Goal: Task Accomplishment & Management: Manage account settings

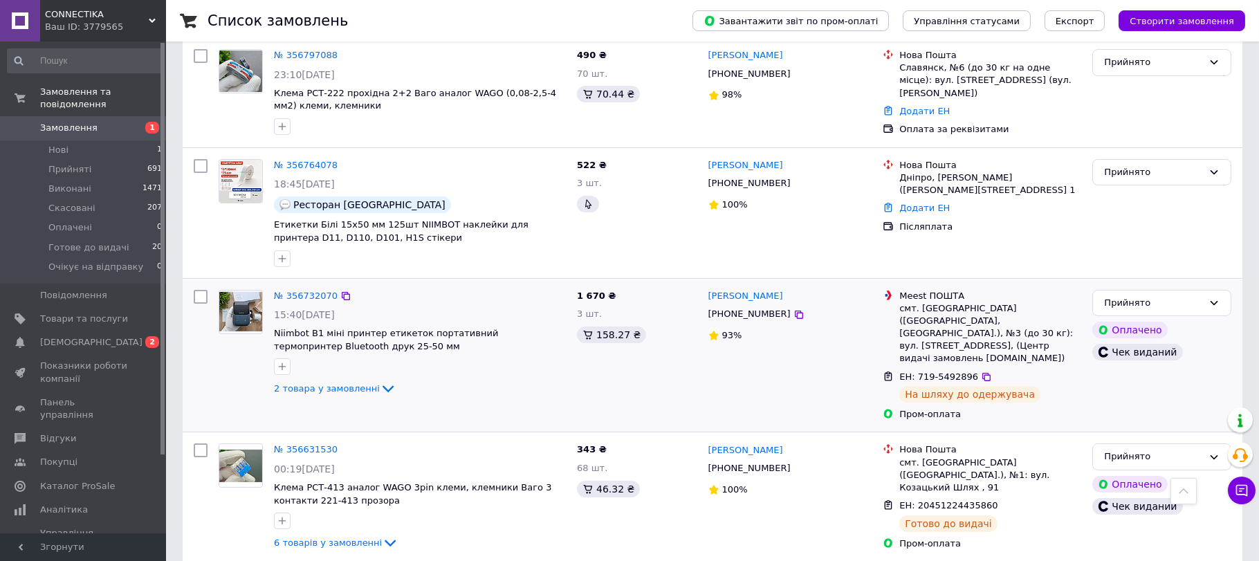
scroll to position [461, 0]
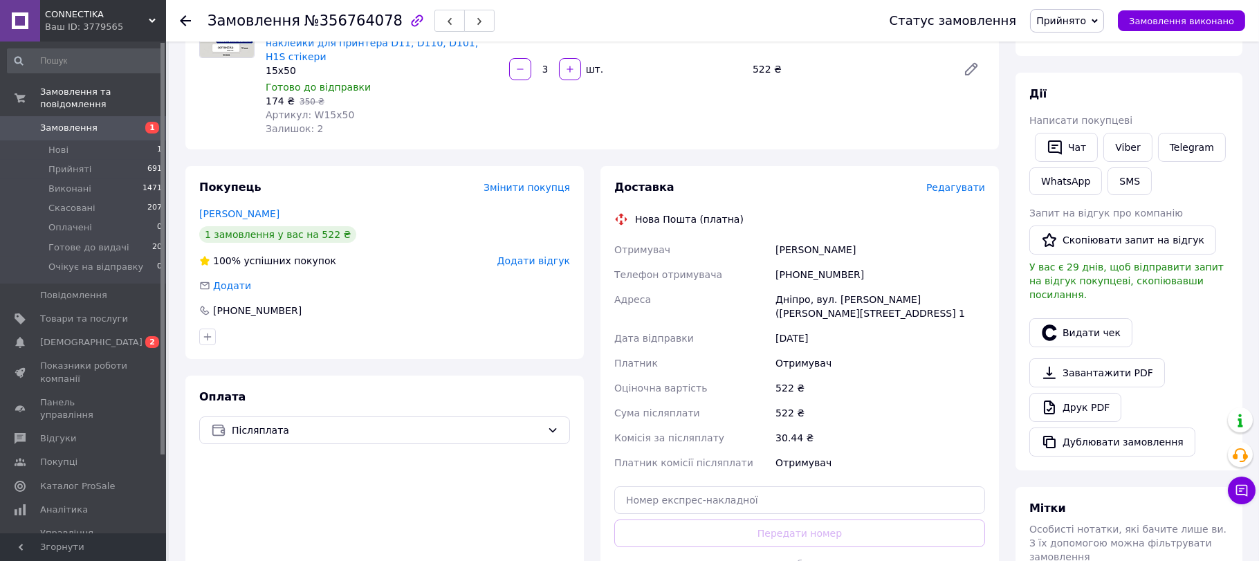
scroll to position [277, 0]
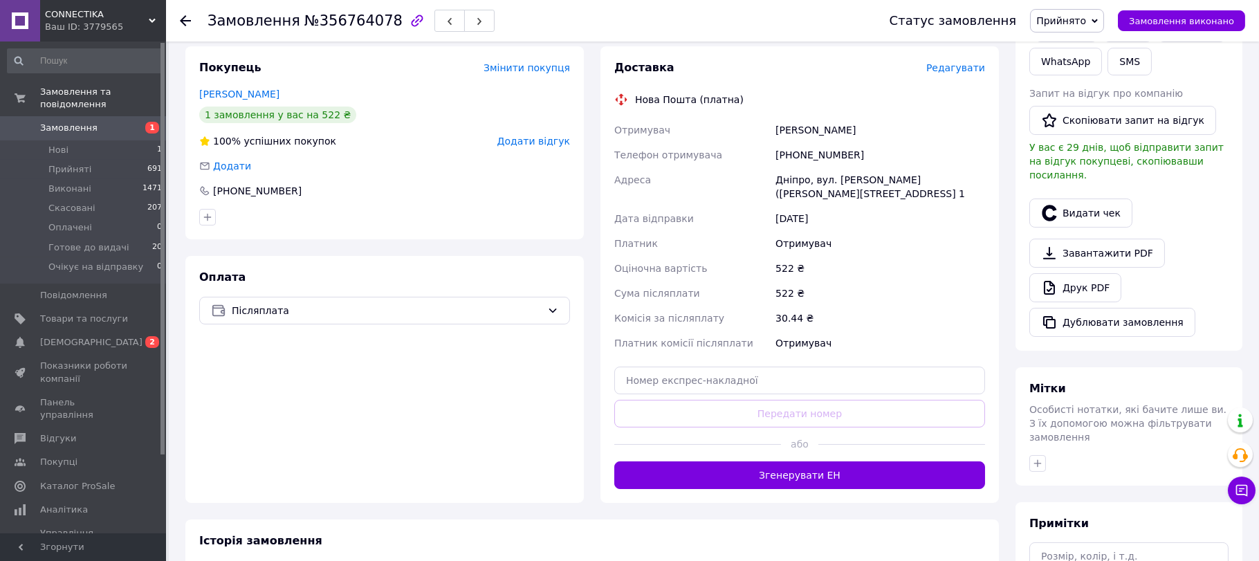
click at [940, 73] on span "Редагувати" at bounding box center [956, 67] width 59 height 11
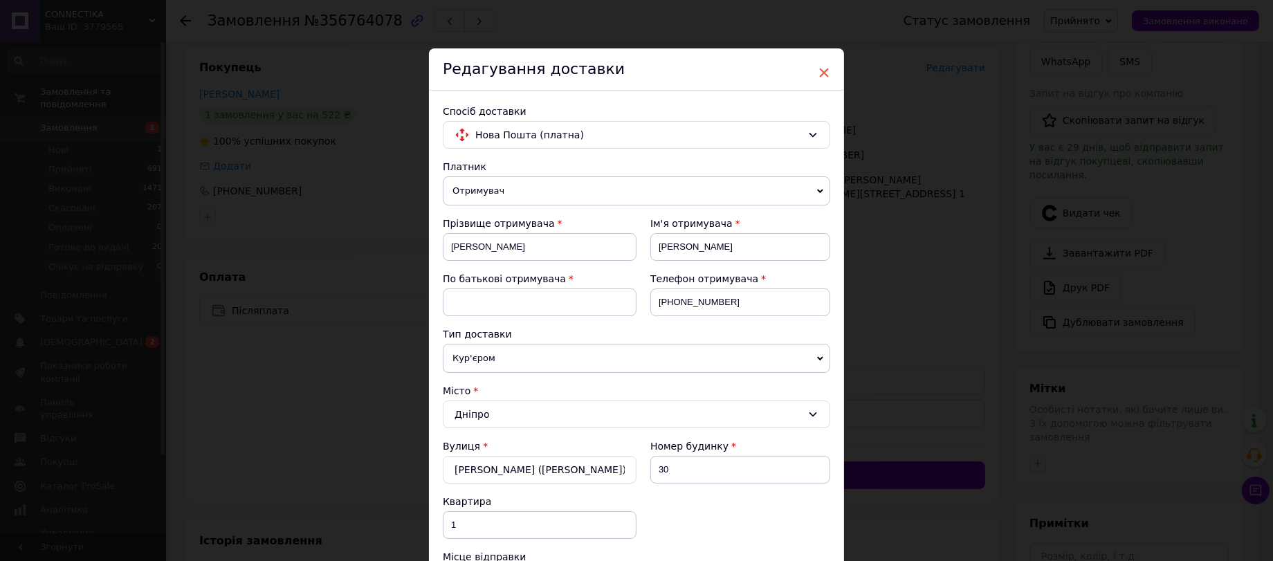
click at [827, 72] on span "×" at bounding box center [824, 73] width 12 height 24
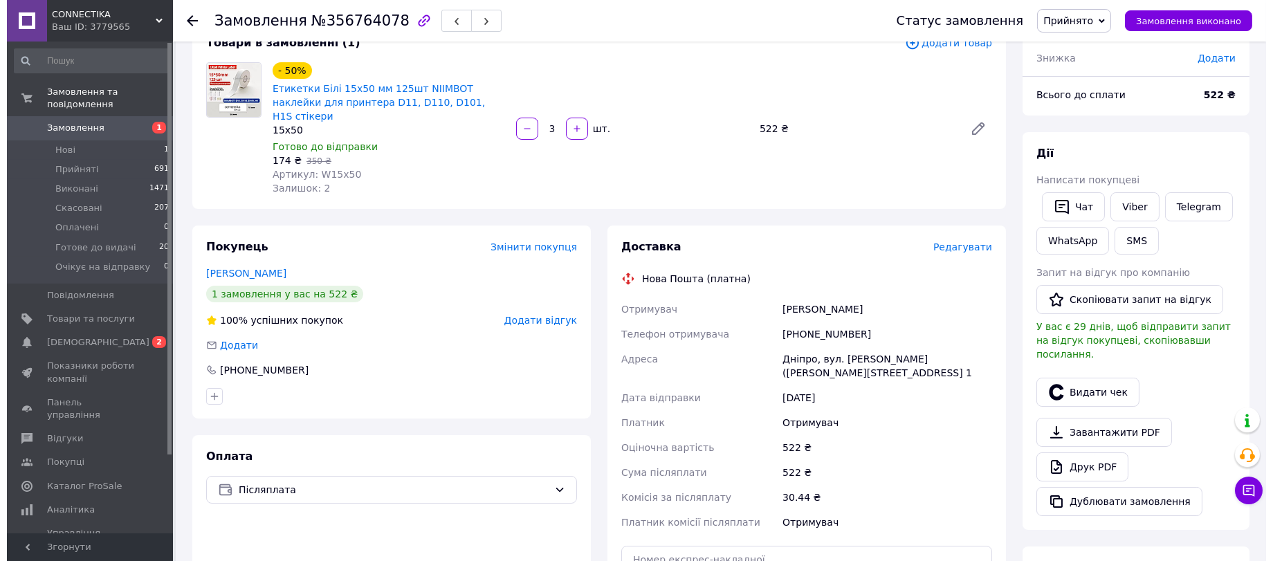
scroll to position [0, 0]
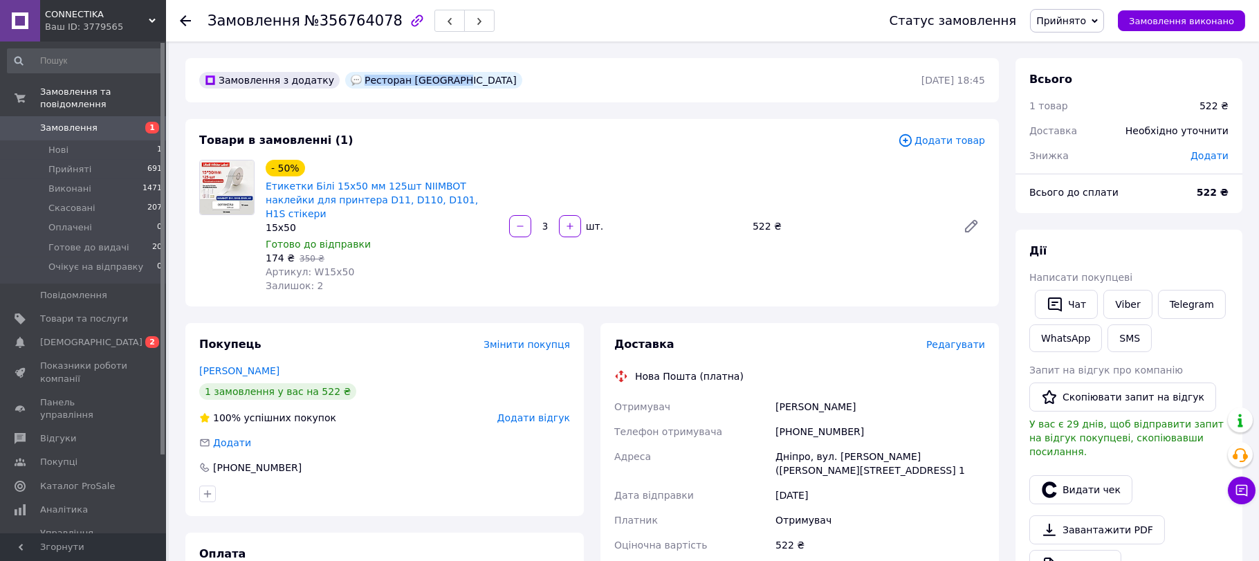
drag, startPoint x: 375, startPoint y: 73, endPoint x: 482, endPoint y: 77, distance: 107.3
click at [482, 77] on div "Ресторан [GEOGRAPHIC_DATA]" at bounding box center [433, 80] width 177 height 17
copy div "Ресторан [GEOGRAPHIC_DATA]"
click at [953, 350] on span "Редагувати" at bounding box center [956, 344] width 59 height 11
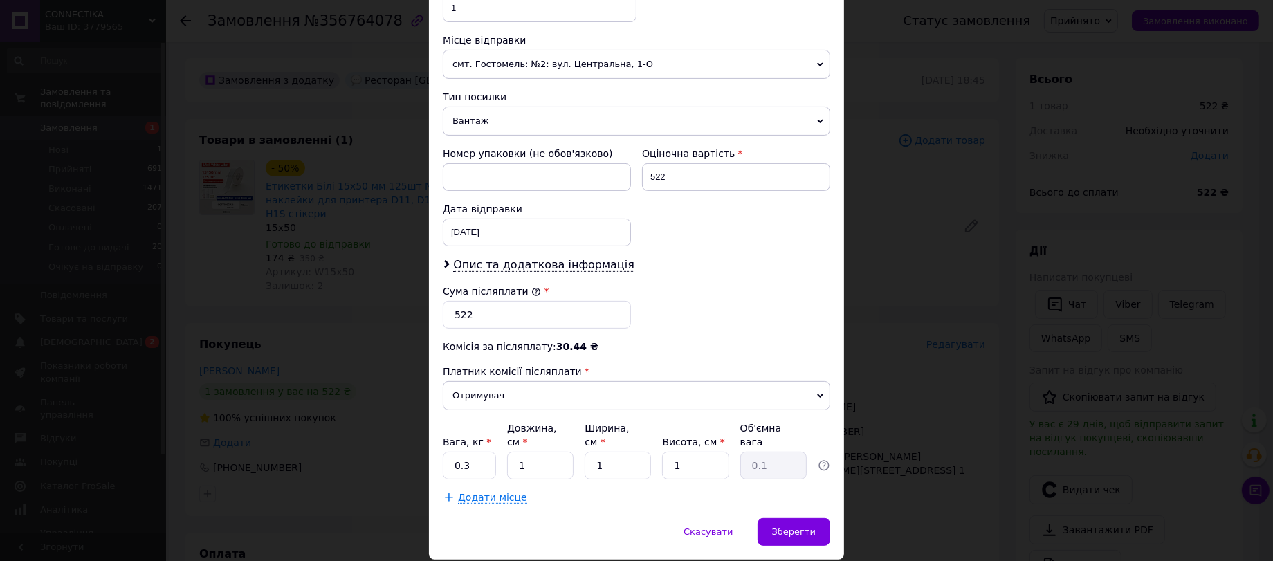
scroll to position [553, 0]
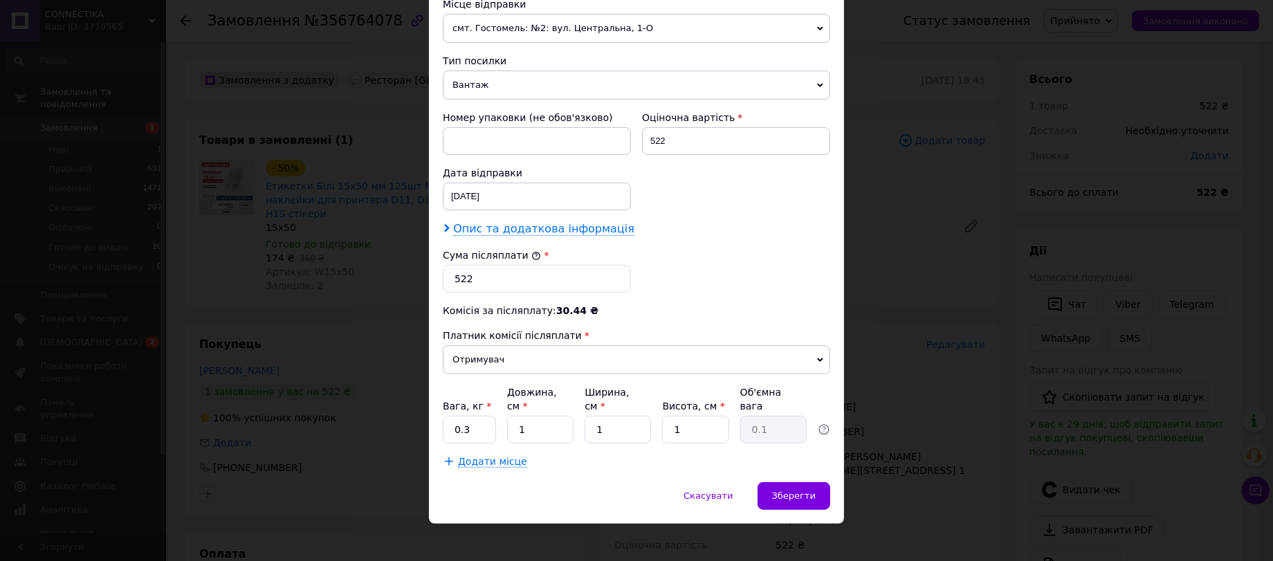
click at [575, 236] on span "Опис та додаткова інформація" at bounding box center [543, 229] width 181 height 14
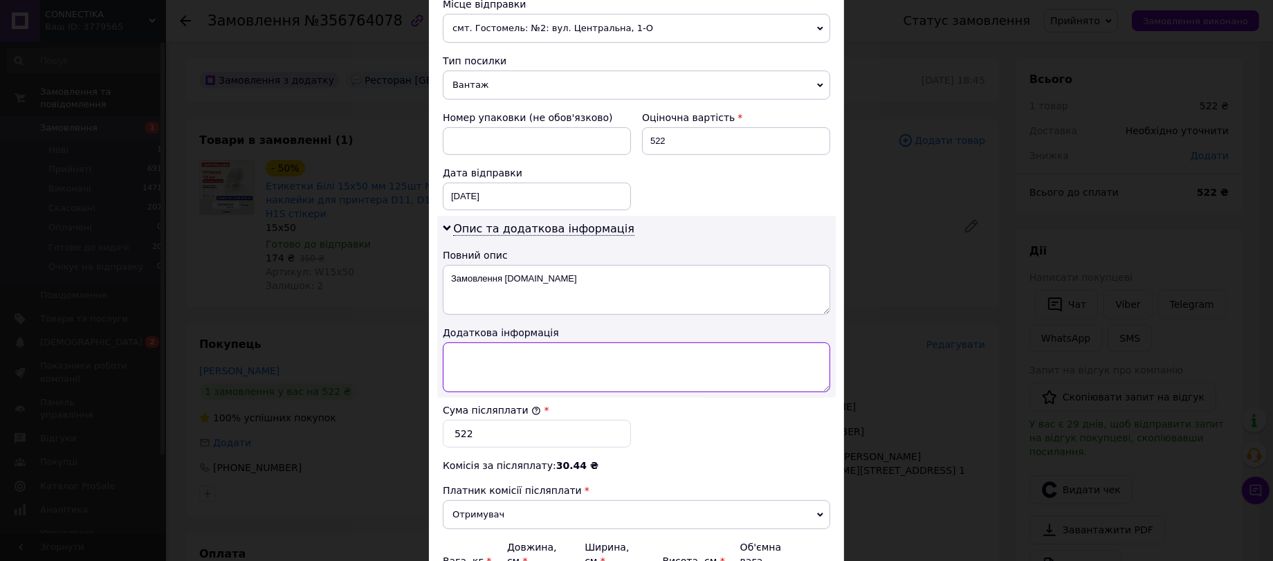
click at [536, 392] on textarea at bounding box center [636, 368] width 387 height 50
paste textarea "Ресторан [GEOGRAPHIC_DATA]"
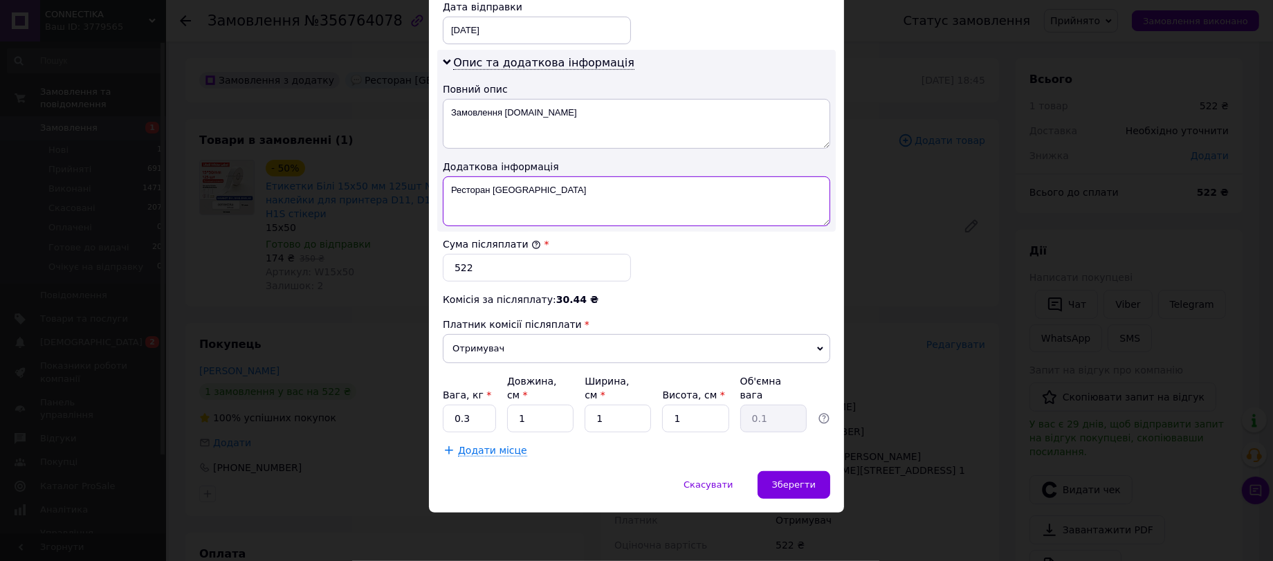
scroll to position [846, 0]
type textarea "Ресторан [GEOGRAPHIC_DATA]"
drag, startPoint x: 473, startPoint y: 409, endPoint x: 446, endPoint y: 408, distance: 27.0
click at [446, 408] on input "0.3" at bounding box center [469, 419] width 53 height 28
type input "1"
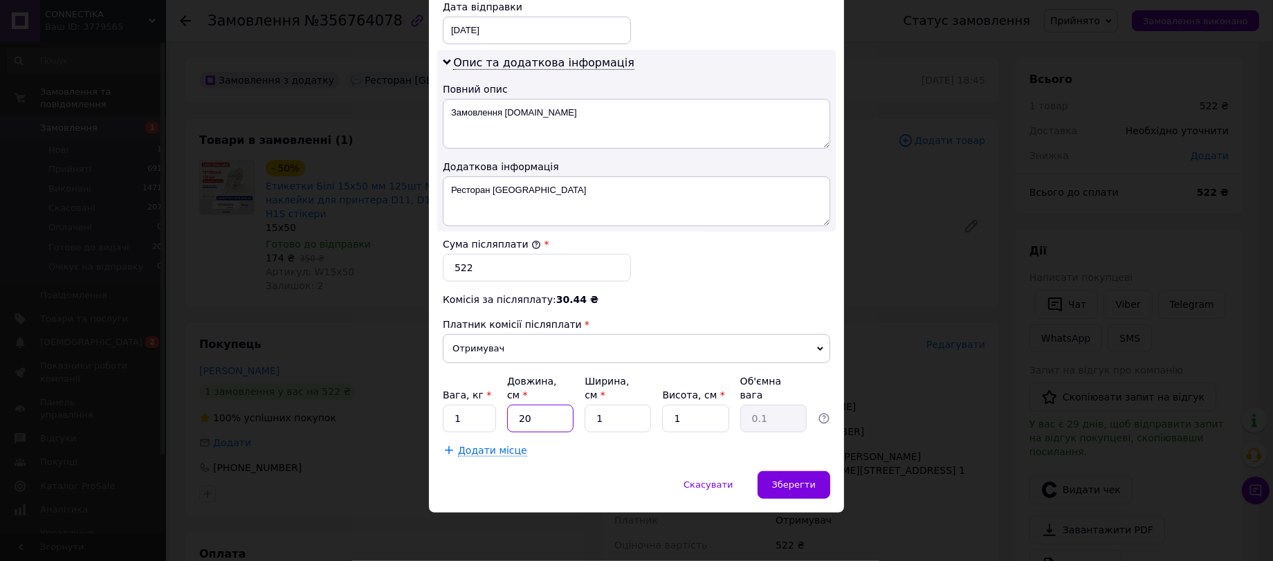
type input "20"
type input "10"
type input "1"
type input "10"
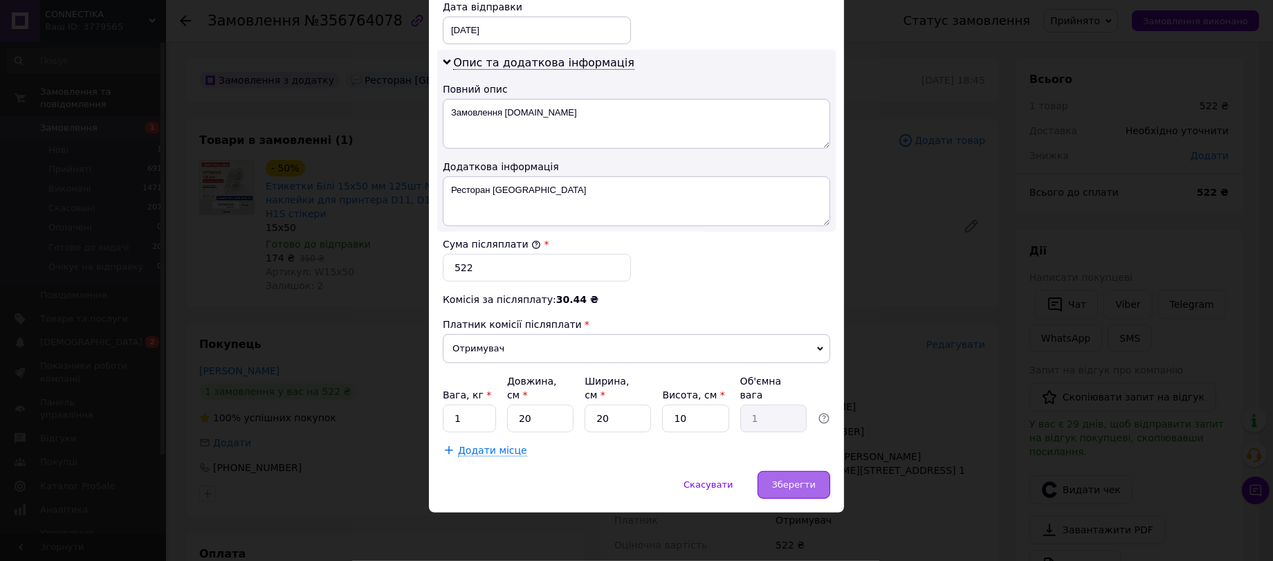
click at [809, 485] on span "Зберегти" at bounding box center [794, 485] width 44 height 10
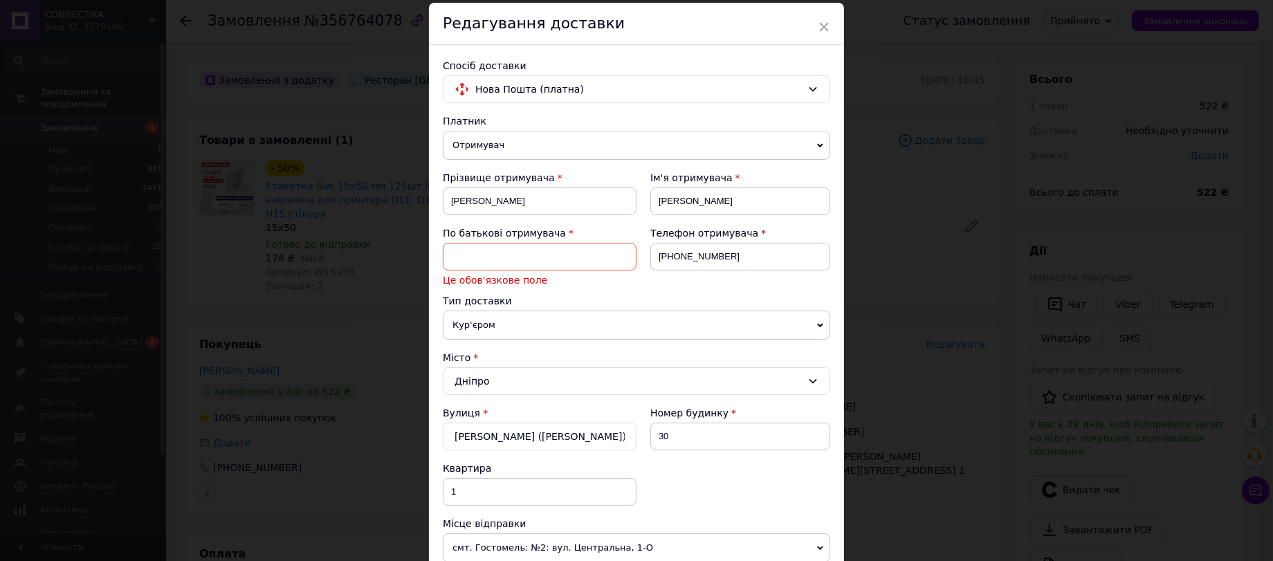
click at [555, 268] on input at bounding box center [540, 257] width 194 height 28
click at [511, 271] on input at bounding box center [540, 257] width 194 height 28
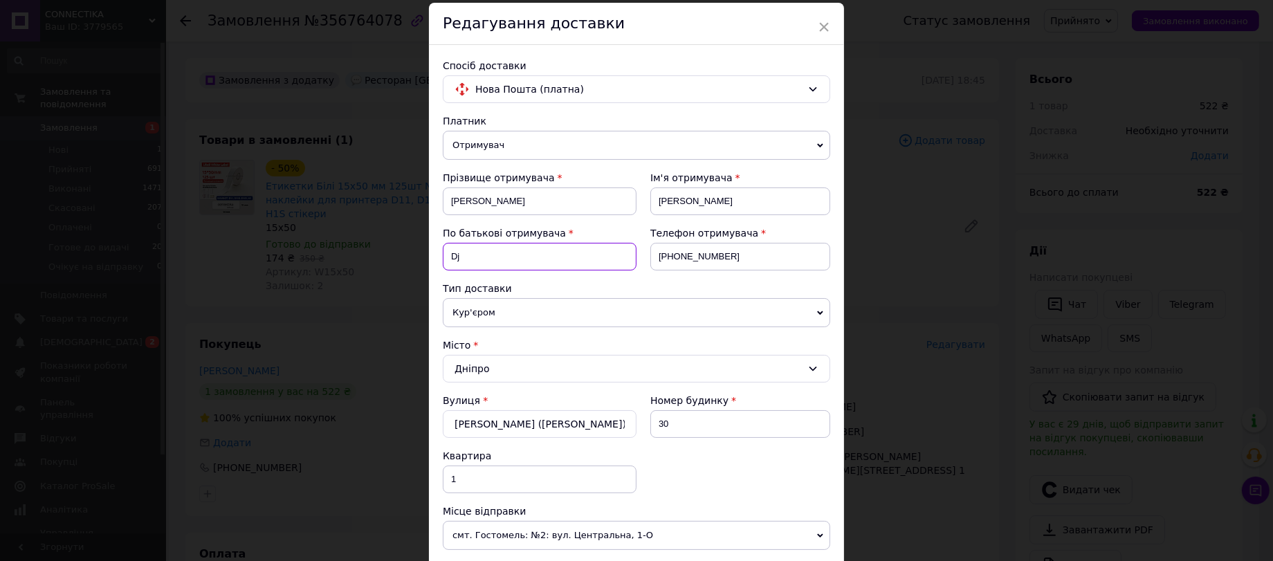
type input "D"
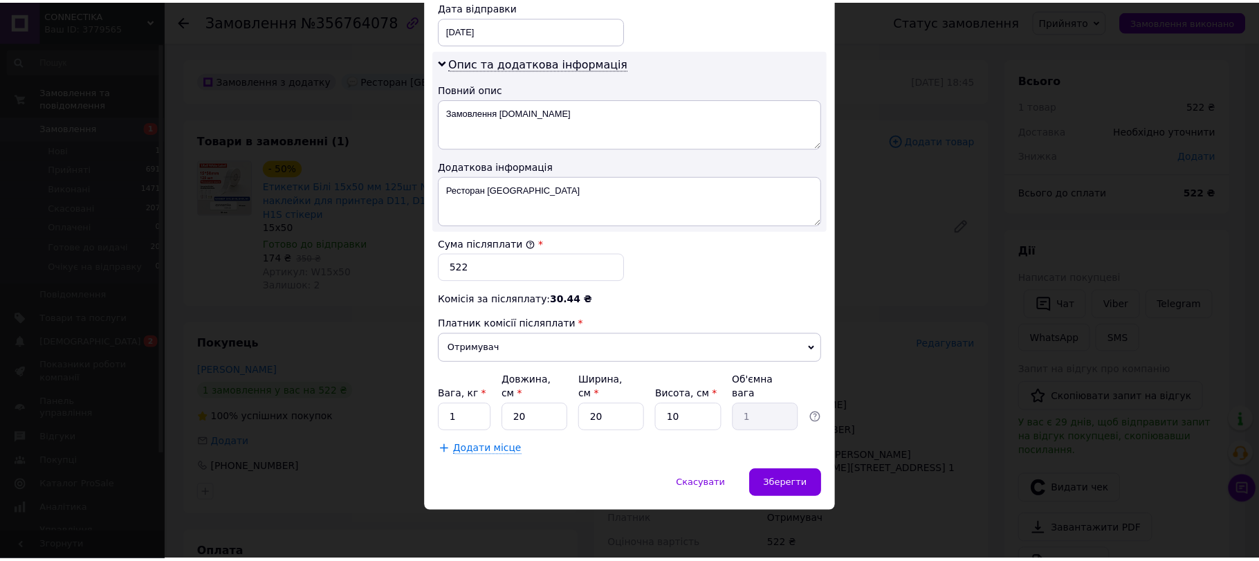
scroll to position [846, 0]
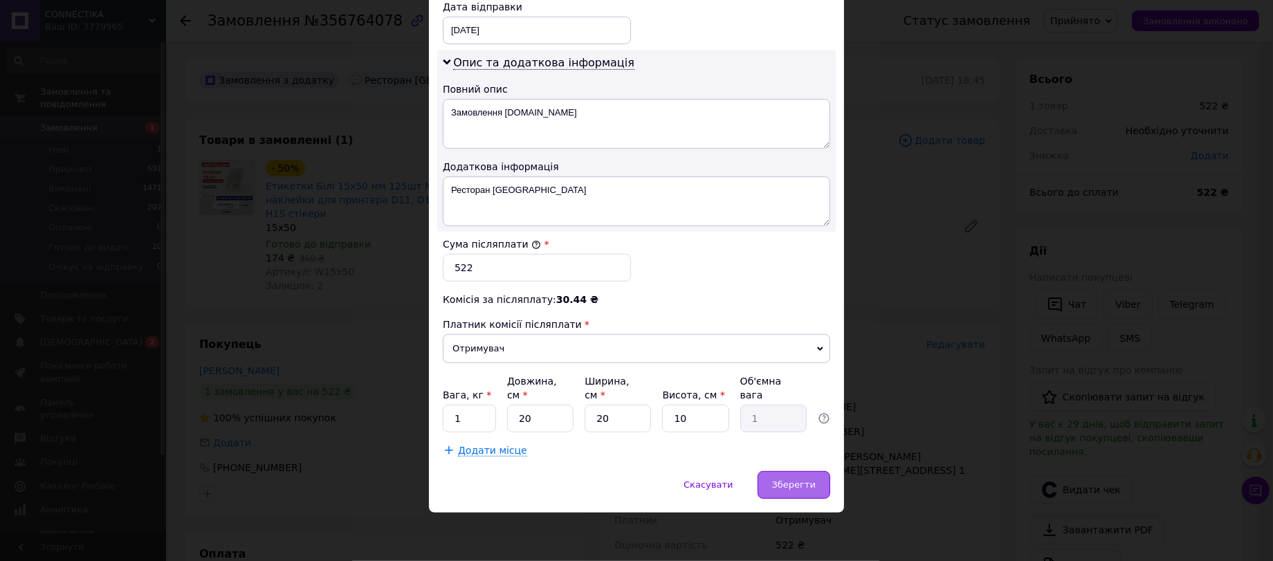
type input "Володимирович"
click at [801, 493] on div "Зберегти" at bounding box center [794, 485] width 73 height 28
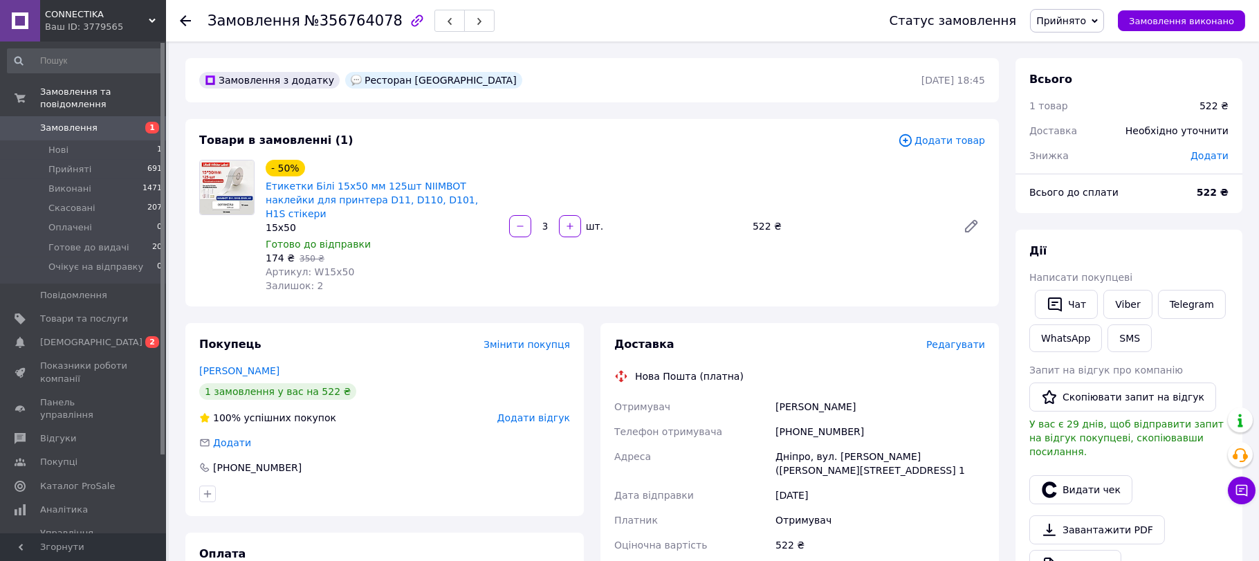
scroll to position [646, 0]
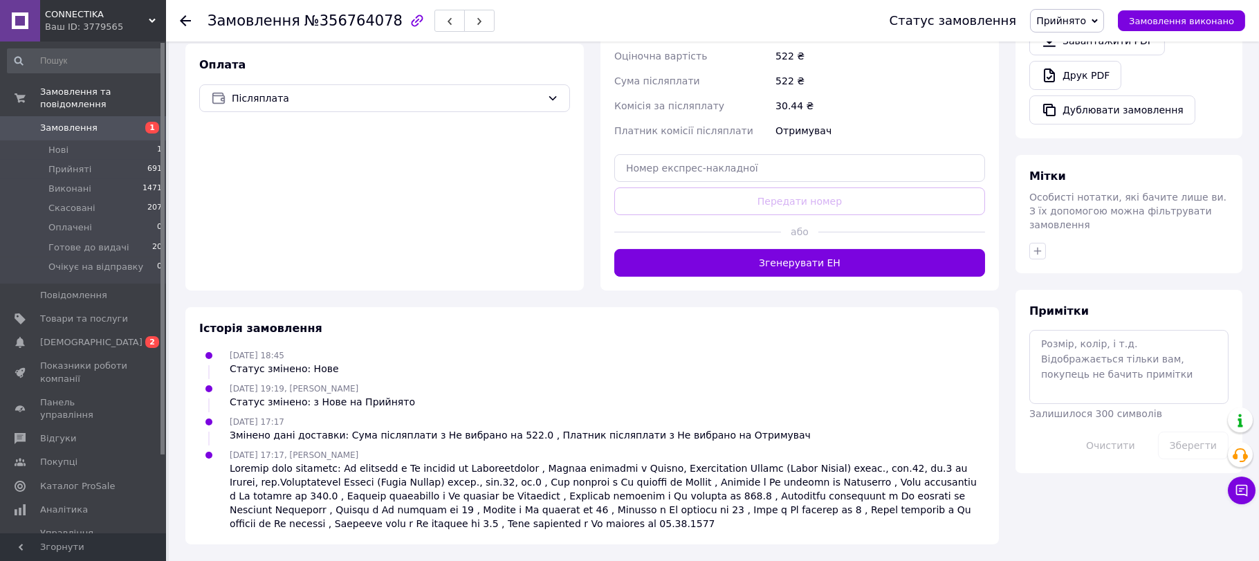
click at [812, 249] on button "Згенерувати ЕН" at bounding box center [799, 263] width 371 height 28
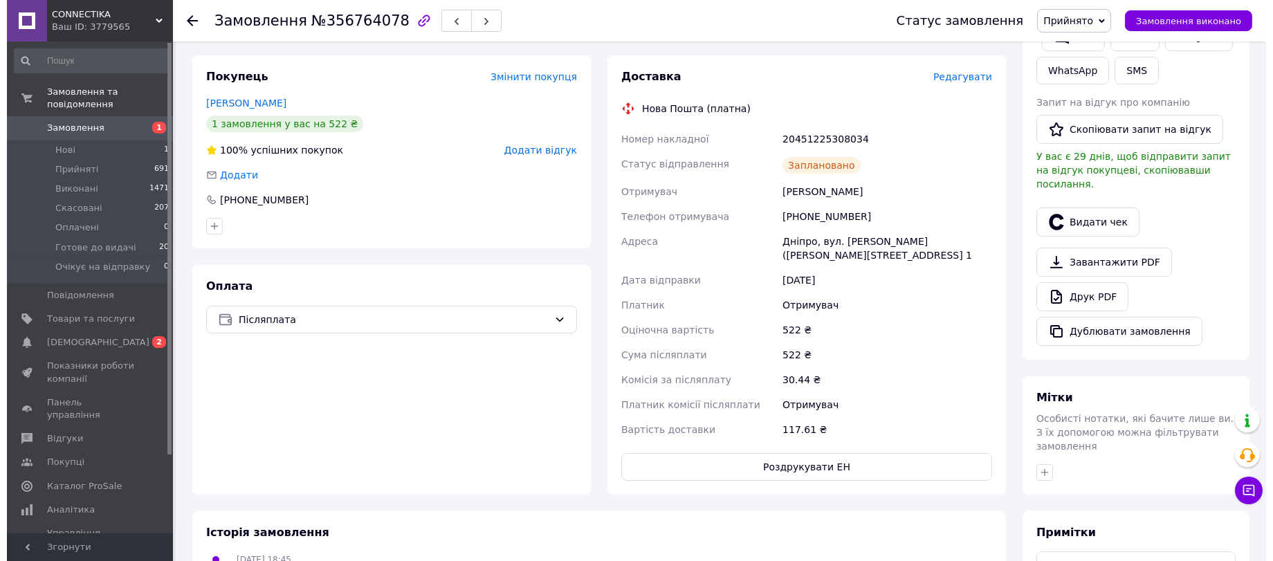
scroll to position [461, 0]
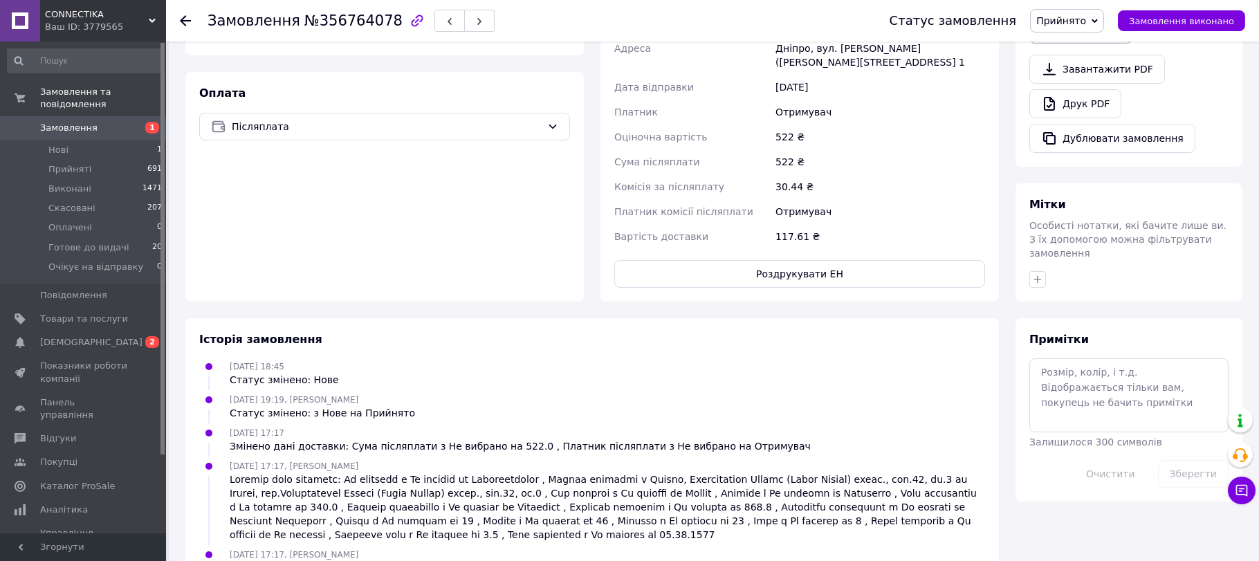
click at [1077, 44] on button "Видати чек" at bounding box center [1081, 29] width 103 height 29
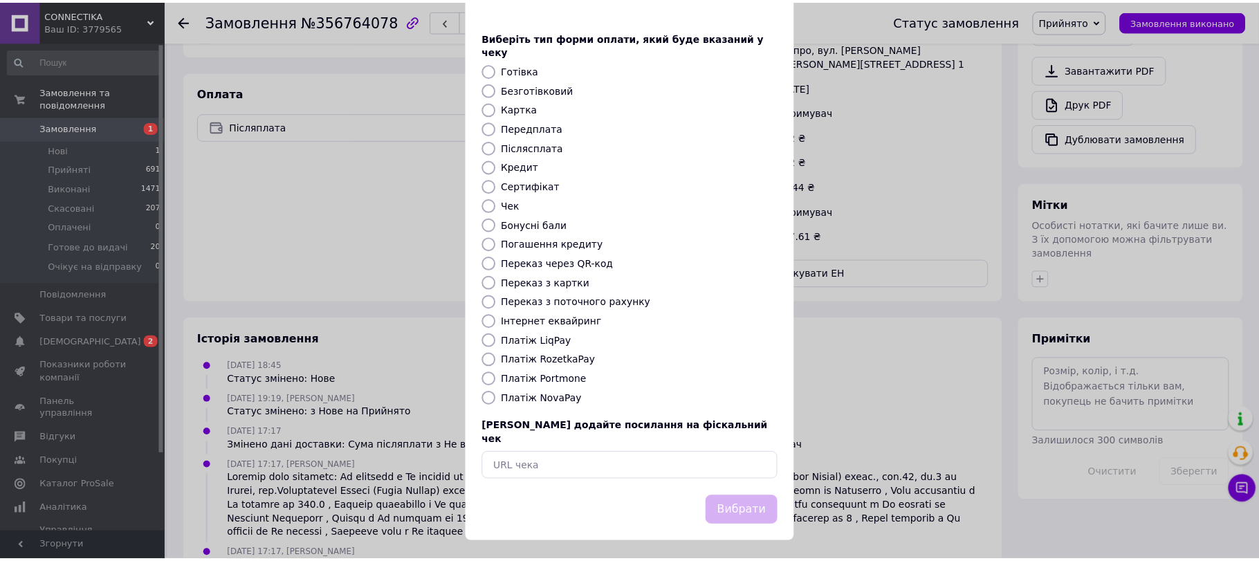
scroll to position [131, 0]
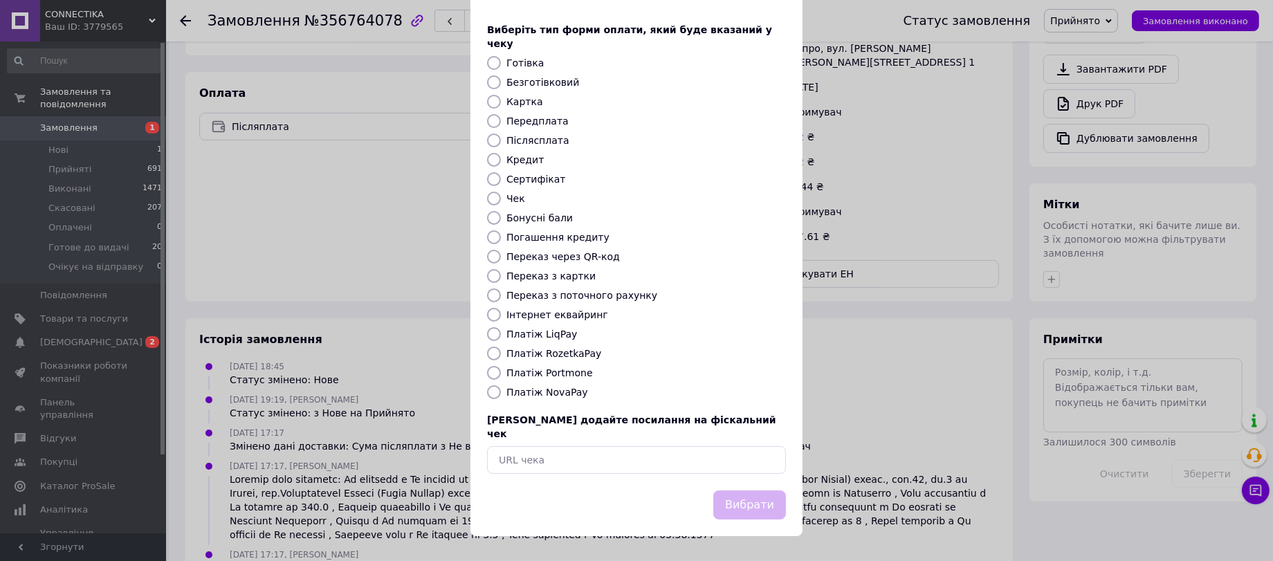
click at [556, 398] on label "Платіж NovaPay" at bounding box center [548, 392] width 82 height 11
click at [501, 399] on input "Платіж NovaPay" at bounding box center [494, 392] width 14 height 14
radio input "true"
click at [736, 500] on button "Вибрати" at bounding box center [749, 506] width 73 height 30
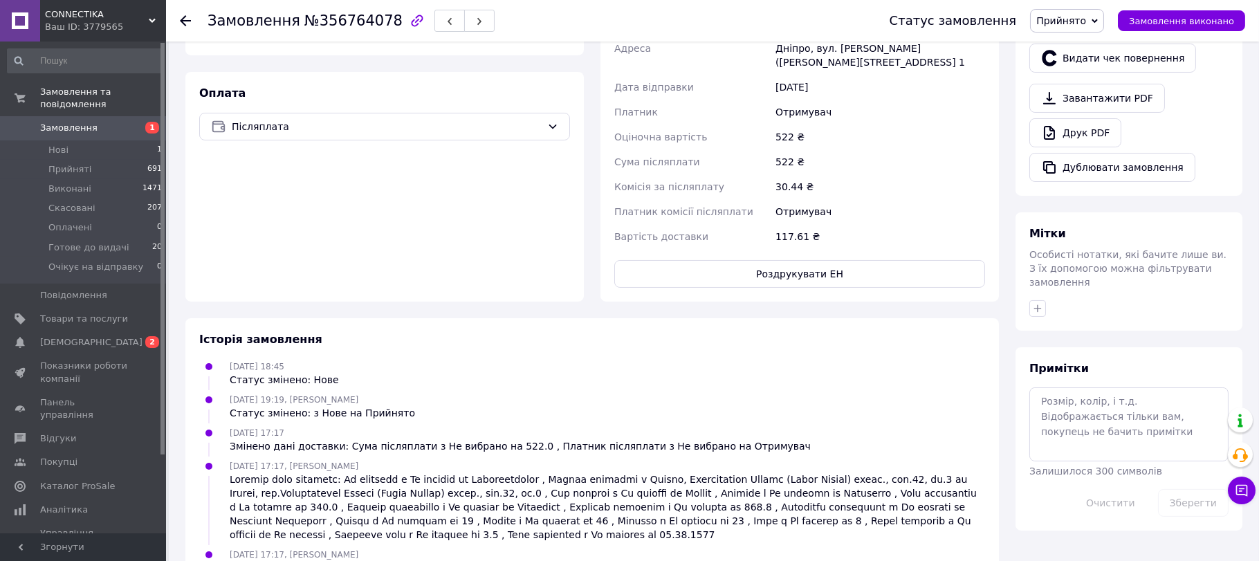
click at [94, 122] on span "Замовлення" at bounding box center [84, 128] width 88 height 12
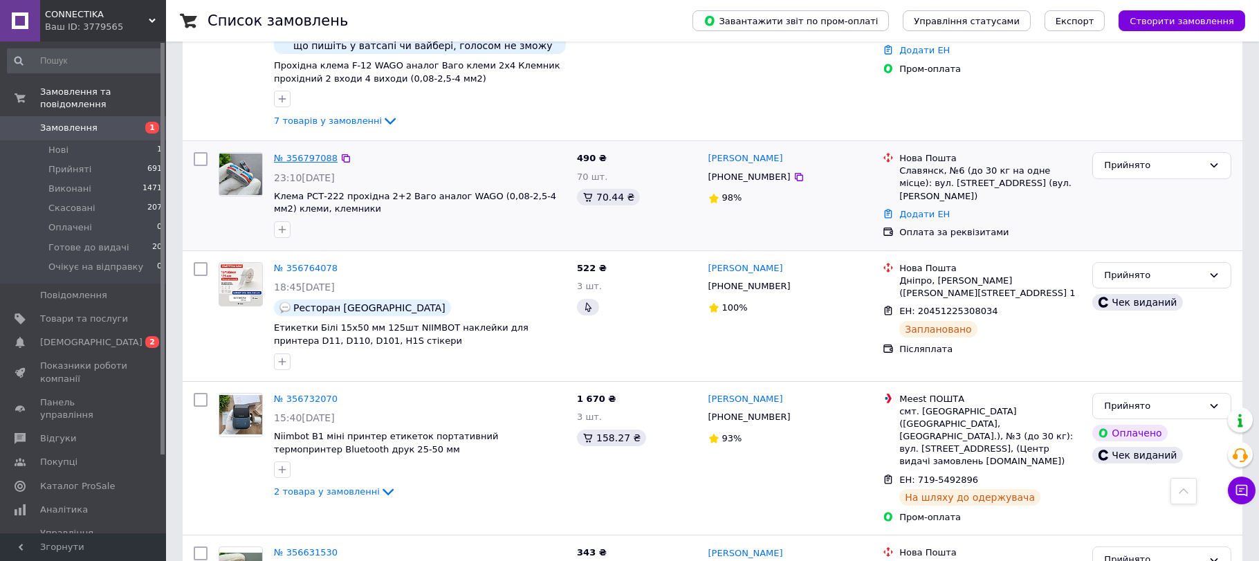
scroll to position [369, 0]
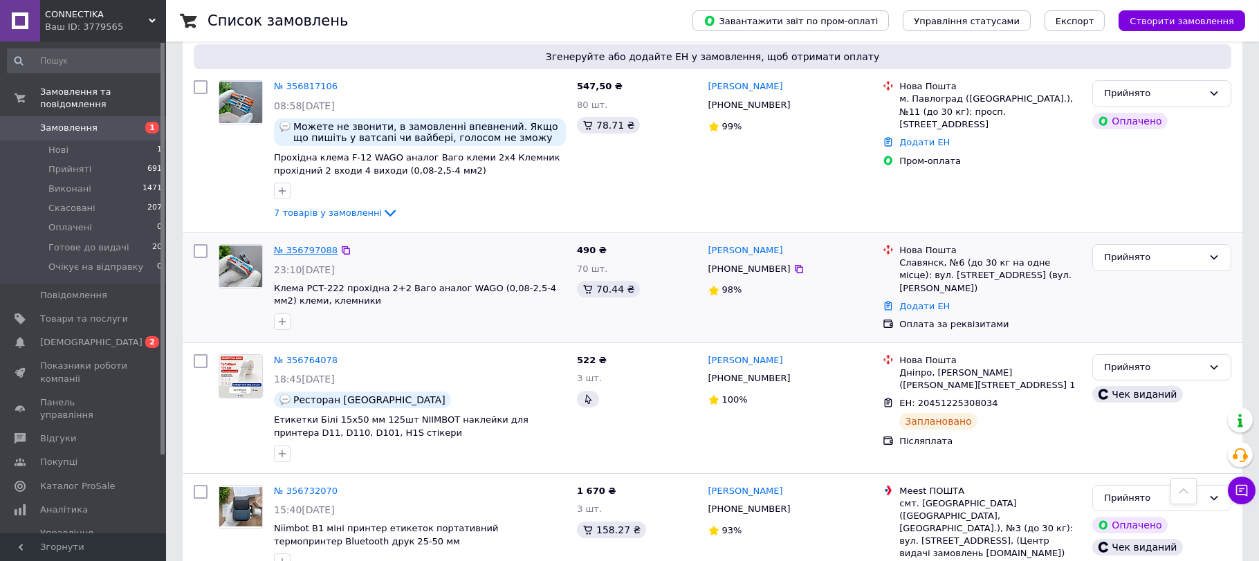
click at [311, 255] on link "№ 356797088" at bounding box center [306, 250] width 64 height 10
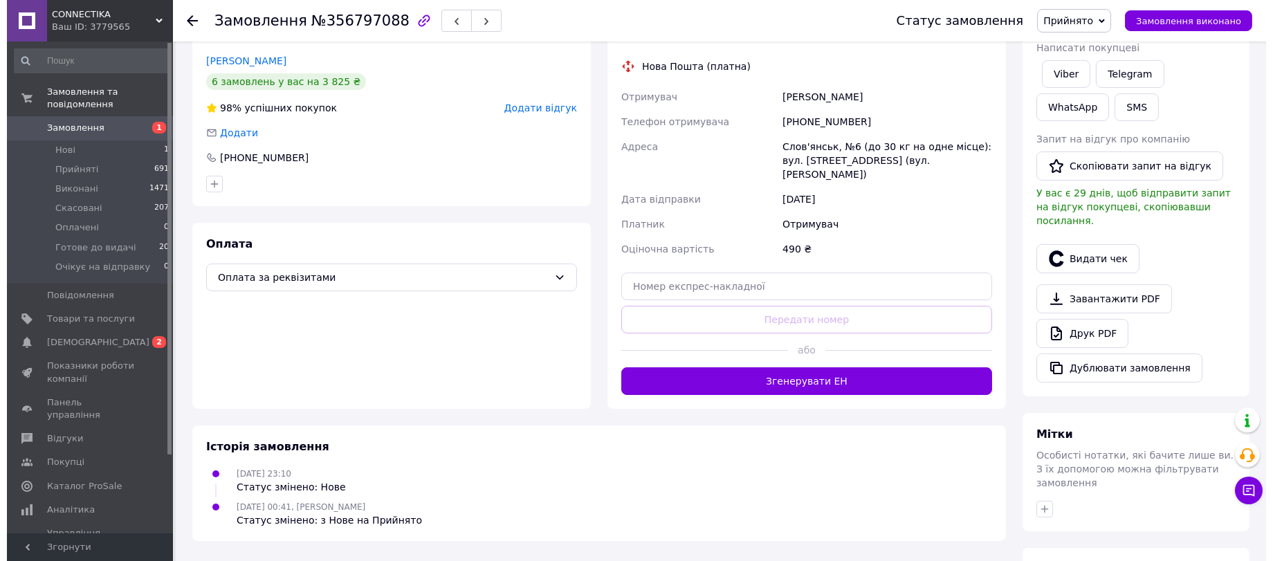
scroll to position [185, 0]
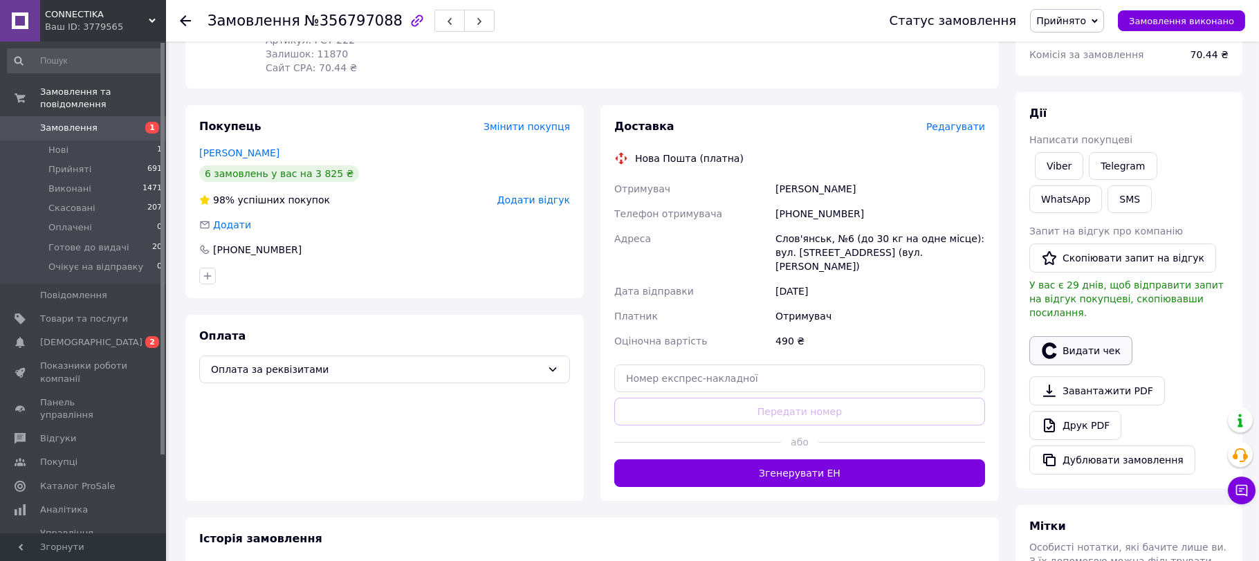
click at [1100, 365] on button "Видати чек" at bounding box center [1081, 350] width 103 height 29
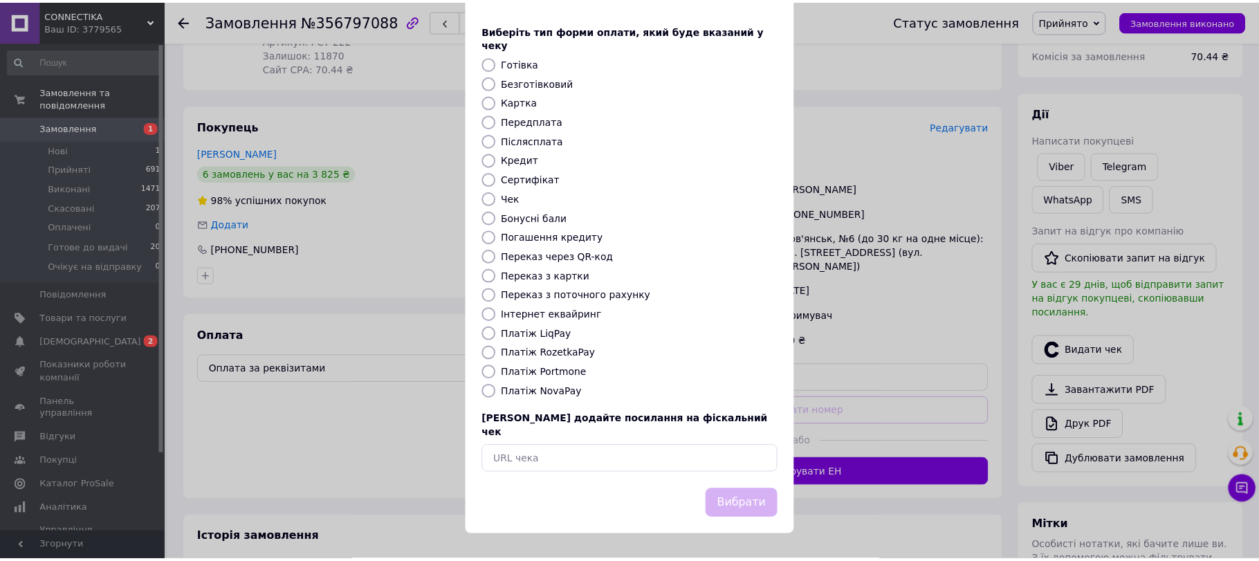
scroll to position [131, 0]
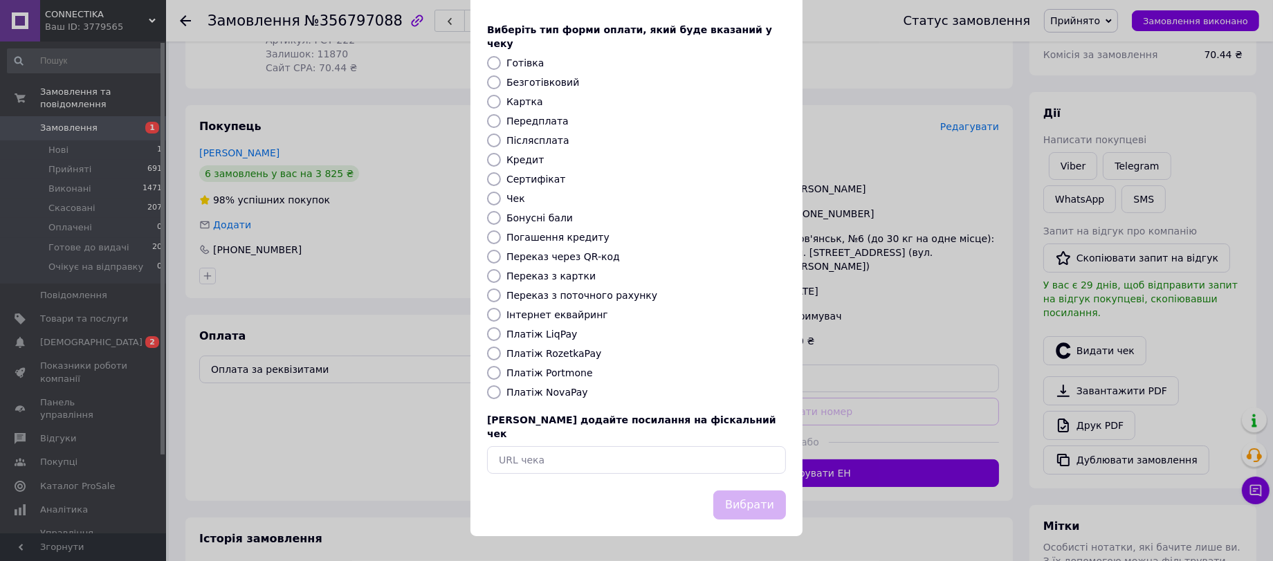
click at [551, 77] on label "Безготівковий" at bounding box center [543, 82] width 73 height 11
click at [501, 75] on input "Безготівковий" at bounding box center [494, 82] width 14 height 14
radio input "true"
click at [743, 504] on button "Вибрати" at bounding box center [749, 506] width 73 height 30
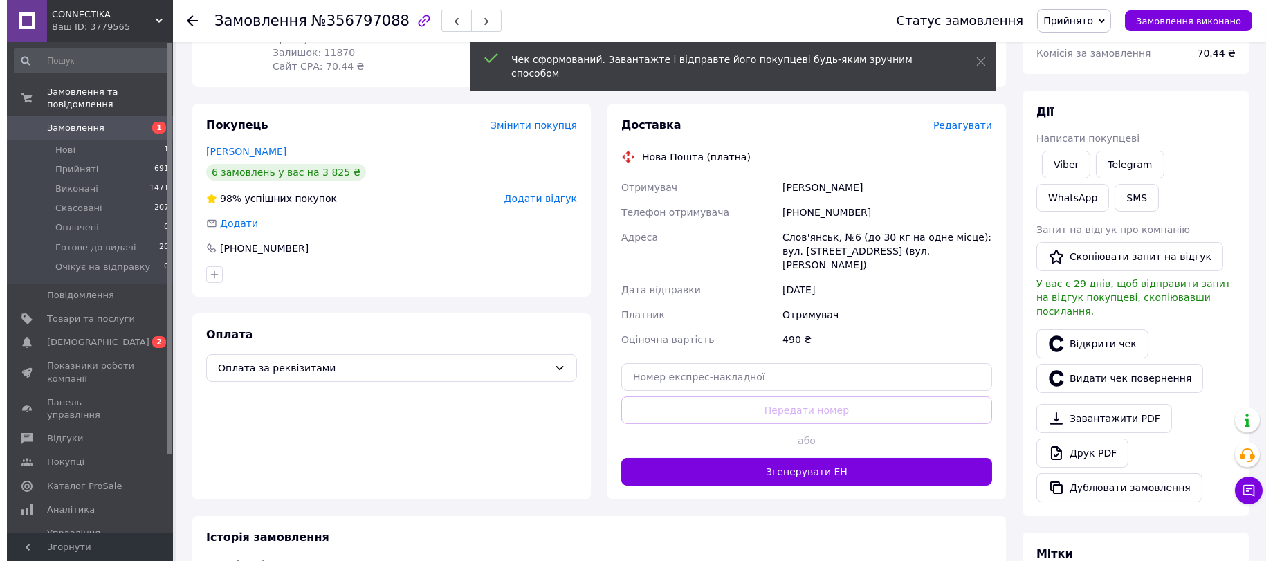
scroll to position [92, 0]
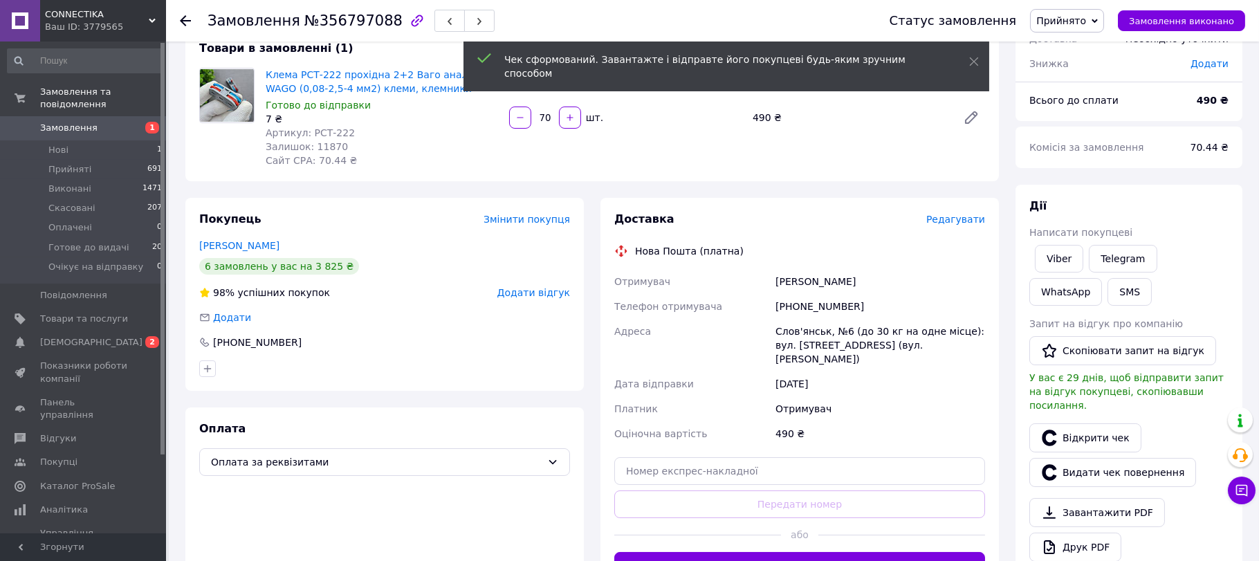
click at [931, 225] on span "Редагувати" at bounding box center [956, 219] width 59 height 11
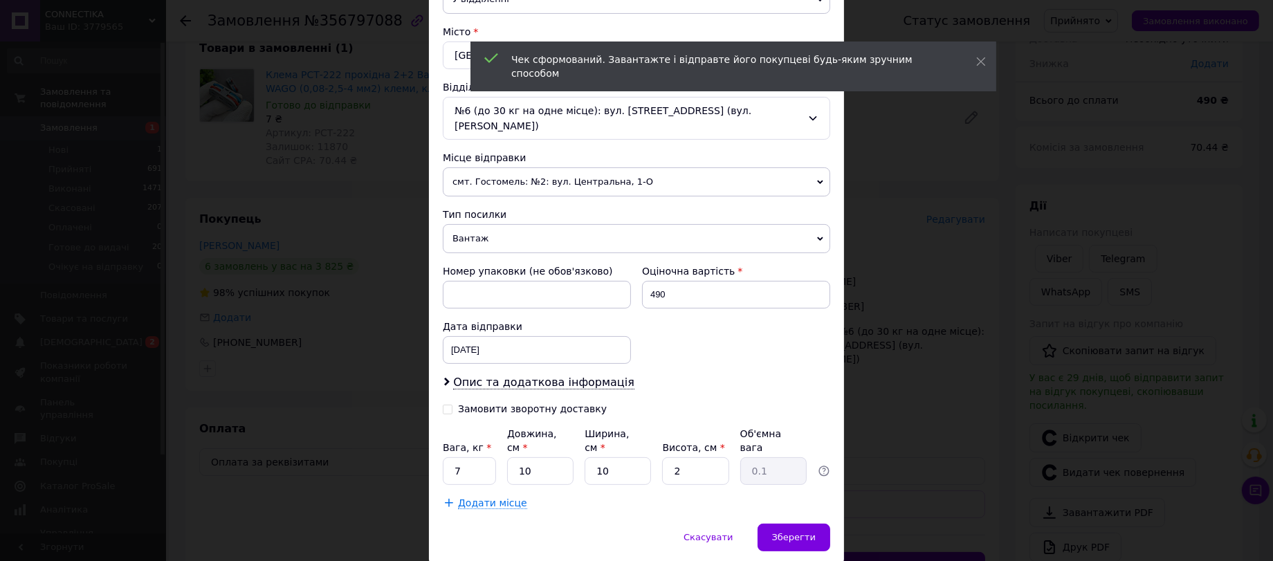
scroll to position [518, 0]
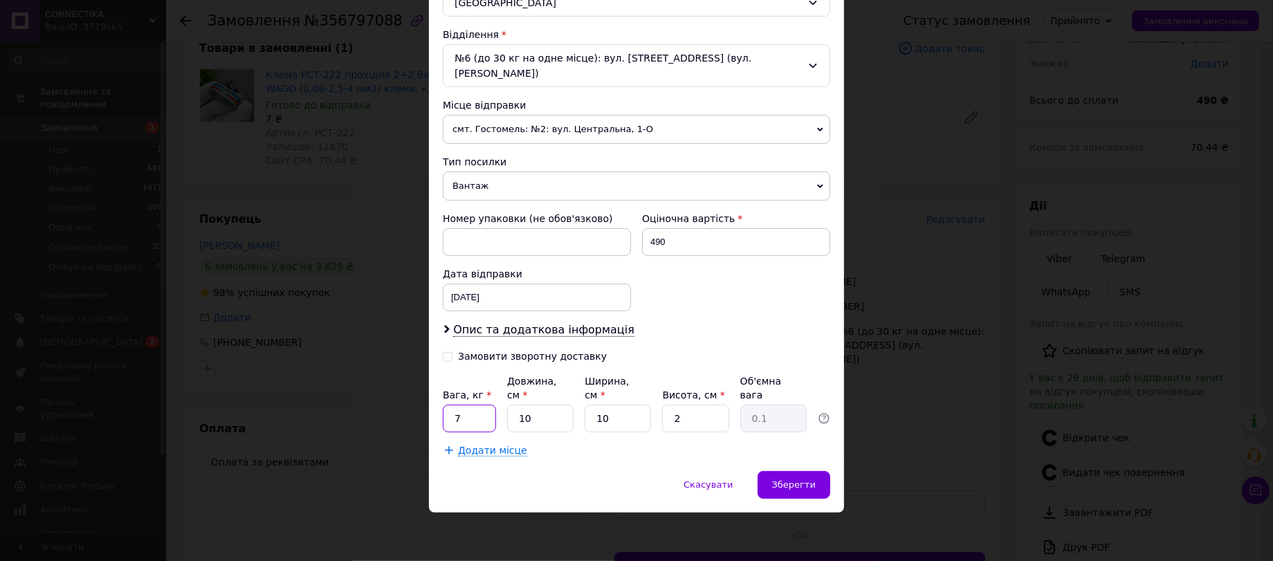
drag, startPoint x: 460, startPoint y: 413, endPoint x: 450, endPoint y: 410, distance: 10.7
click at [450, 410] on input "7" at bounding box center [469, 419] width 53 height 28
type input "1"
type input "20"
type input "2"
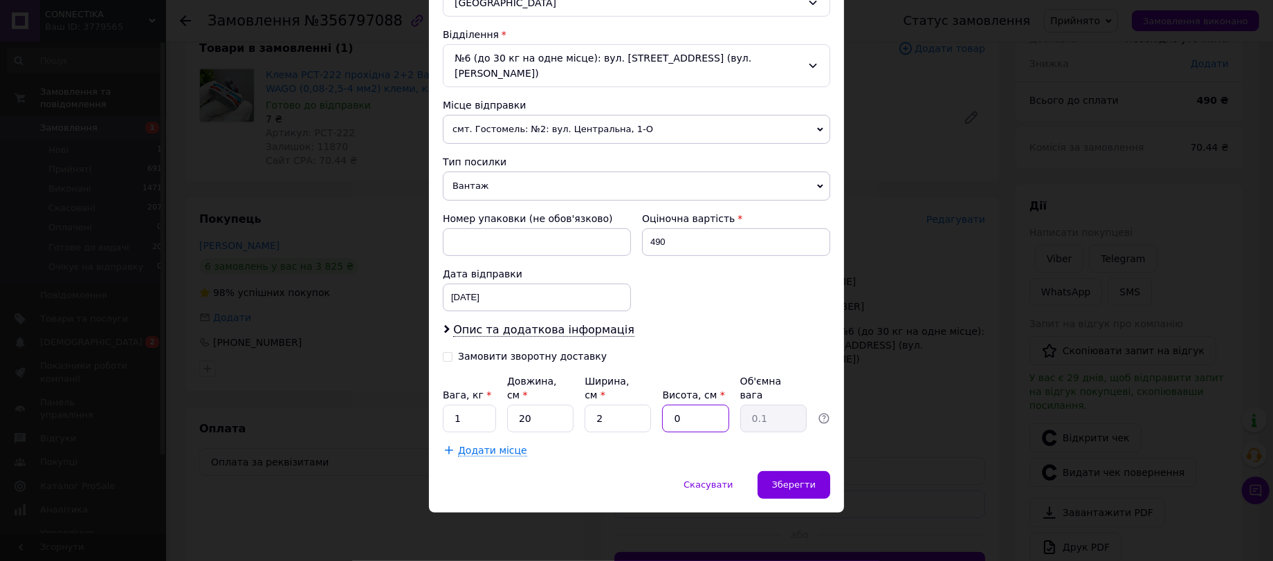
type input "0"
click at [609, 413] on input "2" at bounding box center [618, 419] width 66 height 28
type input "20"
type input "10"
type input "1"
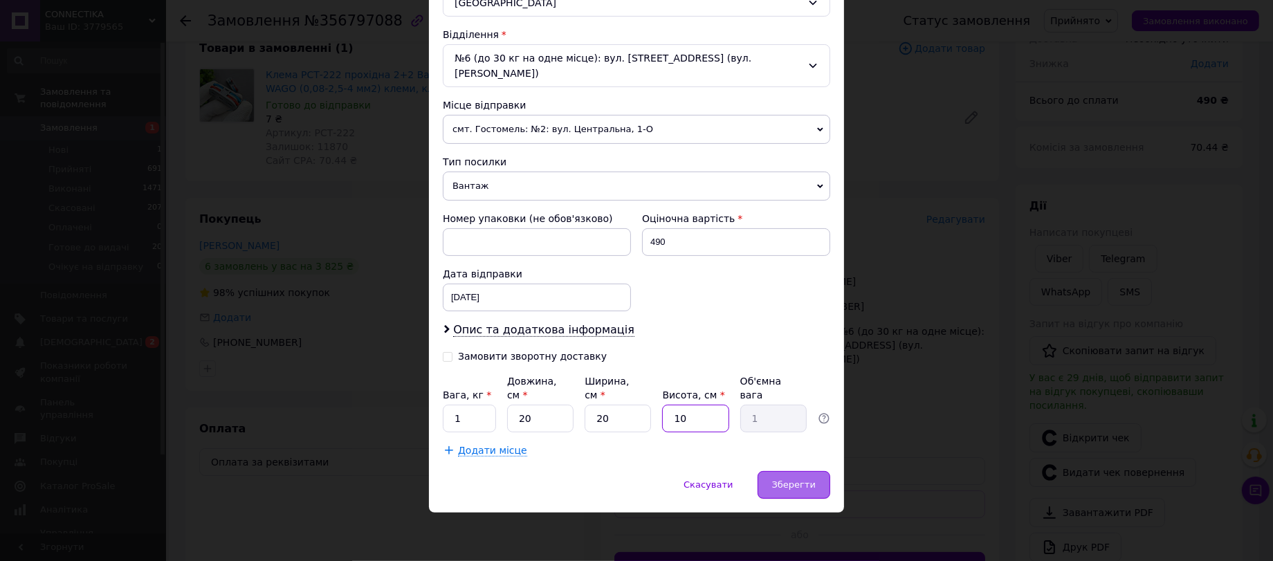
type input "10"
click at [786, 478] on div "Зберегти" at bounding box center [794, 485] width 73 height 28
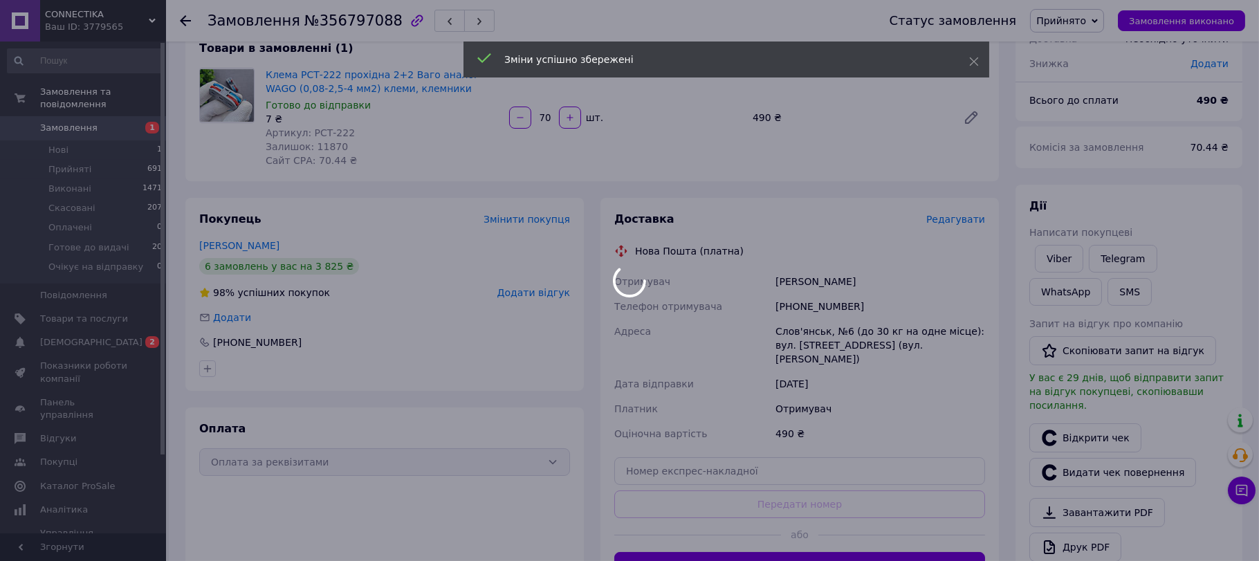
scroll to position [277, 0]
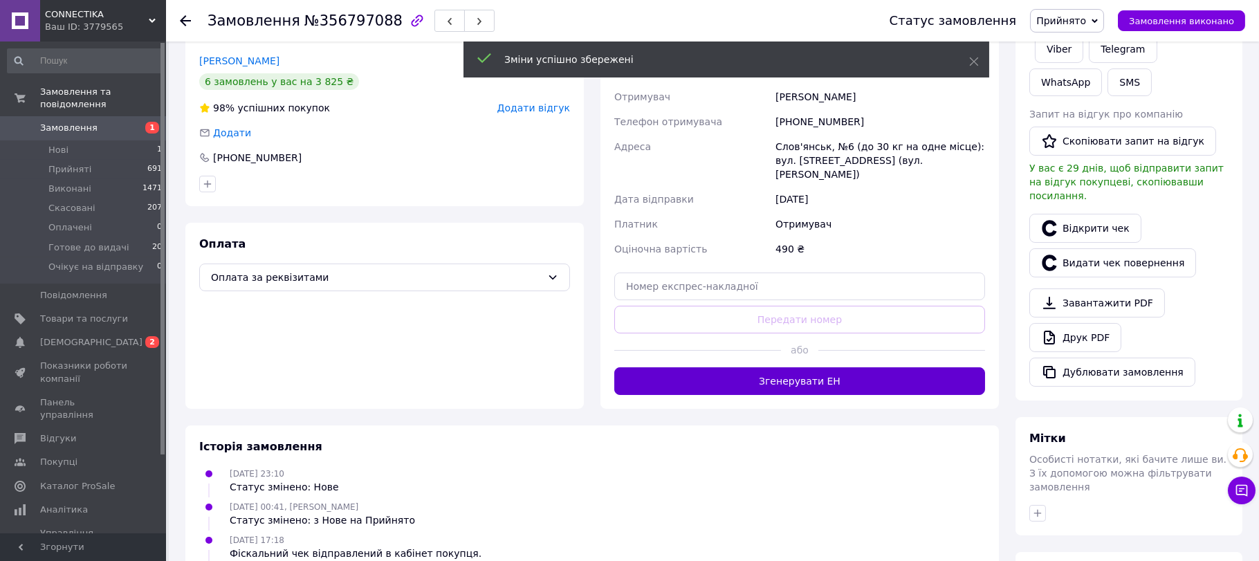
click at [815, 395] on button "Згенерувати ЕН" at bounding box center [799, 381] width 371 height 28
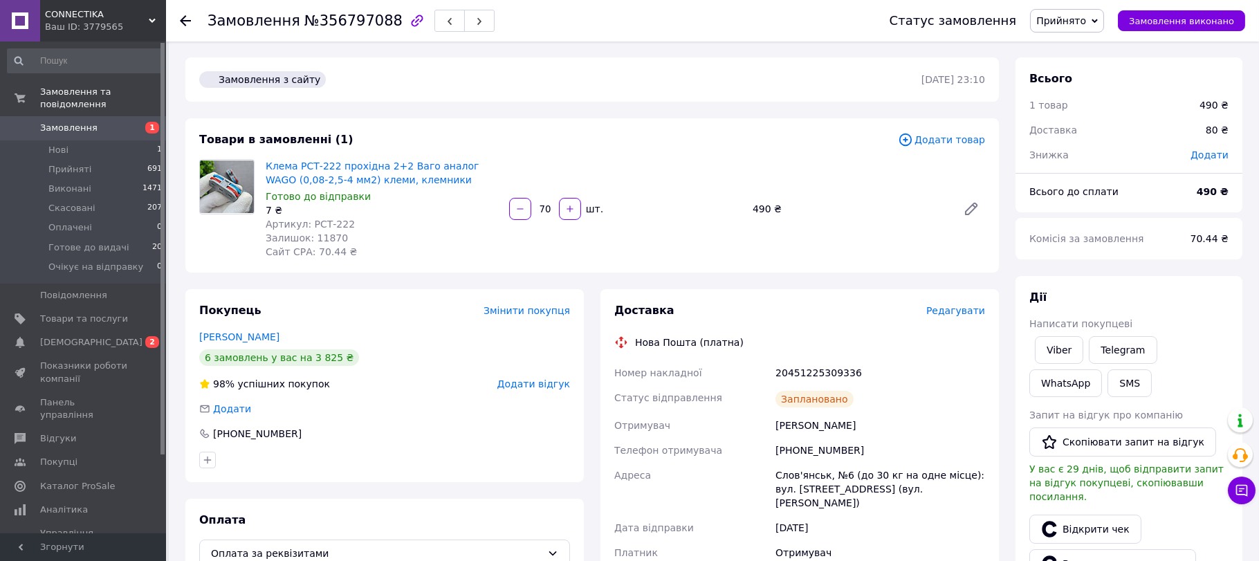
scroll to position [0, 0]
click at [116, 122] on span "Замовлення" at bounding box center [84, 128] width 88 height 12
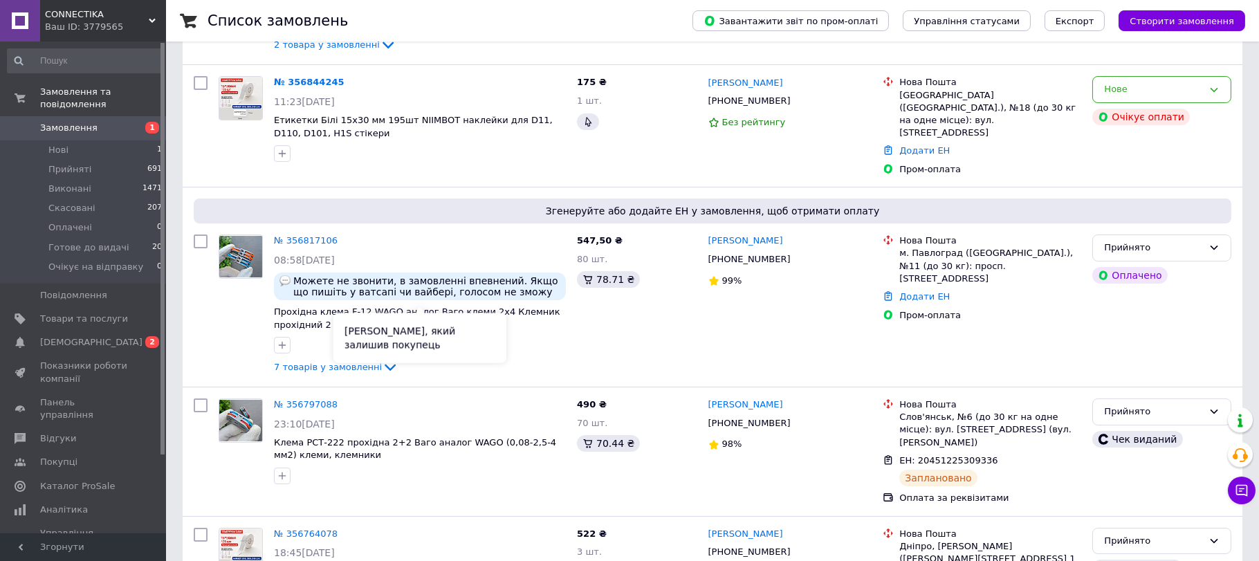
scroll to position [184, 0]
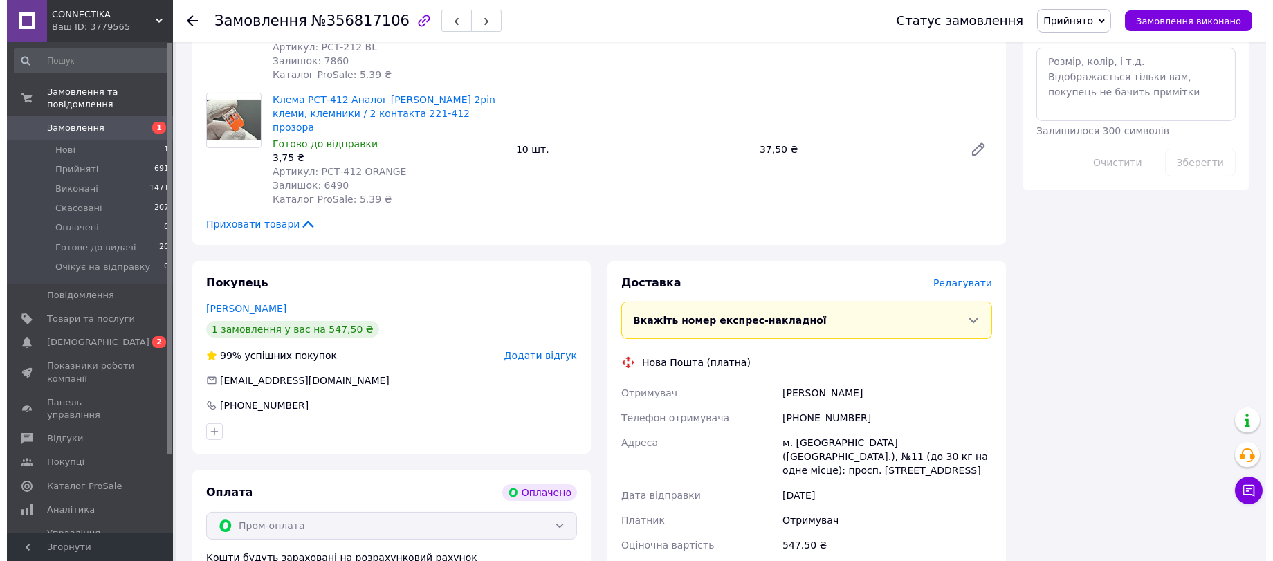
scroll to position [1106, 0]
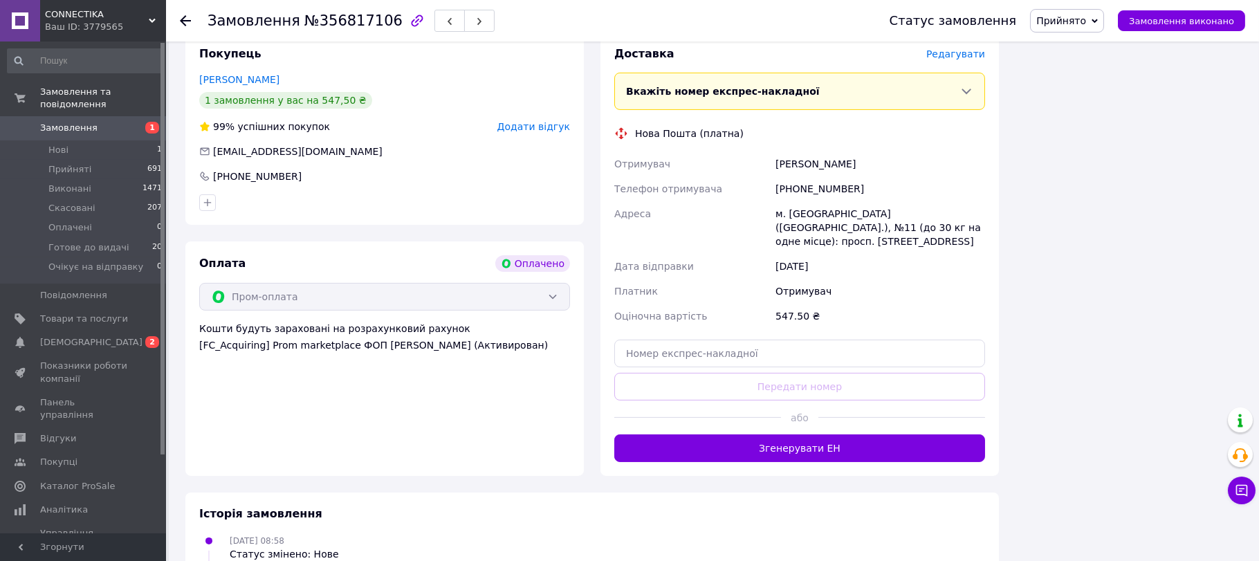
click at [954, 60] on span "Редагувати" at bounding box center [956, 53] width 59 height 11
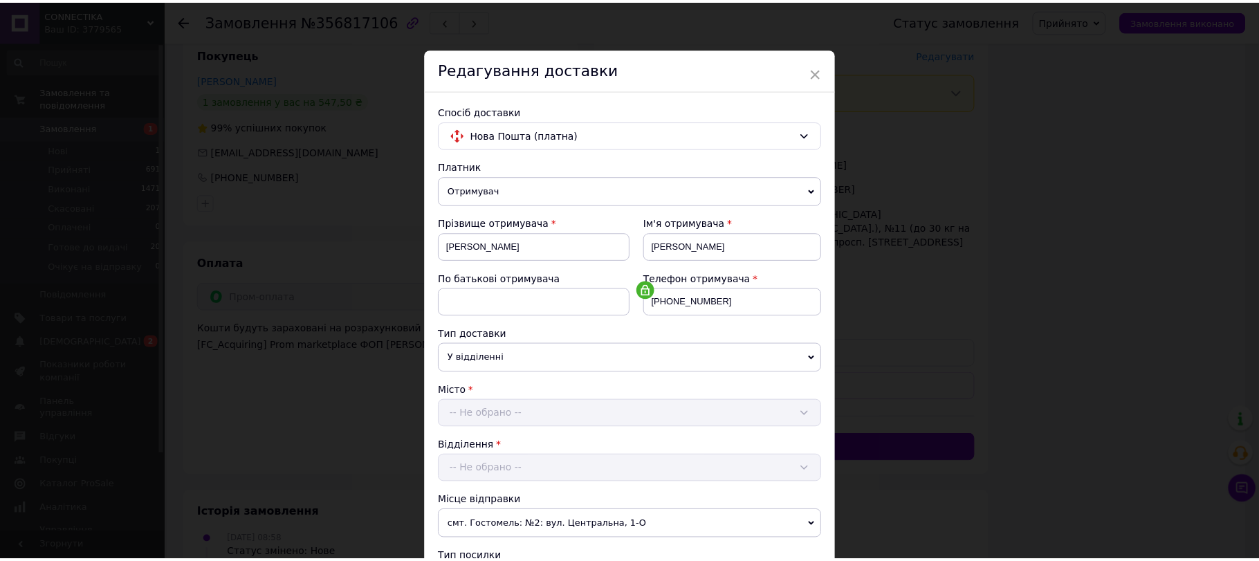
scroll to position [471, 0]
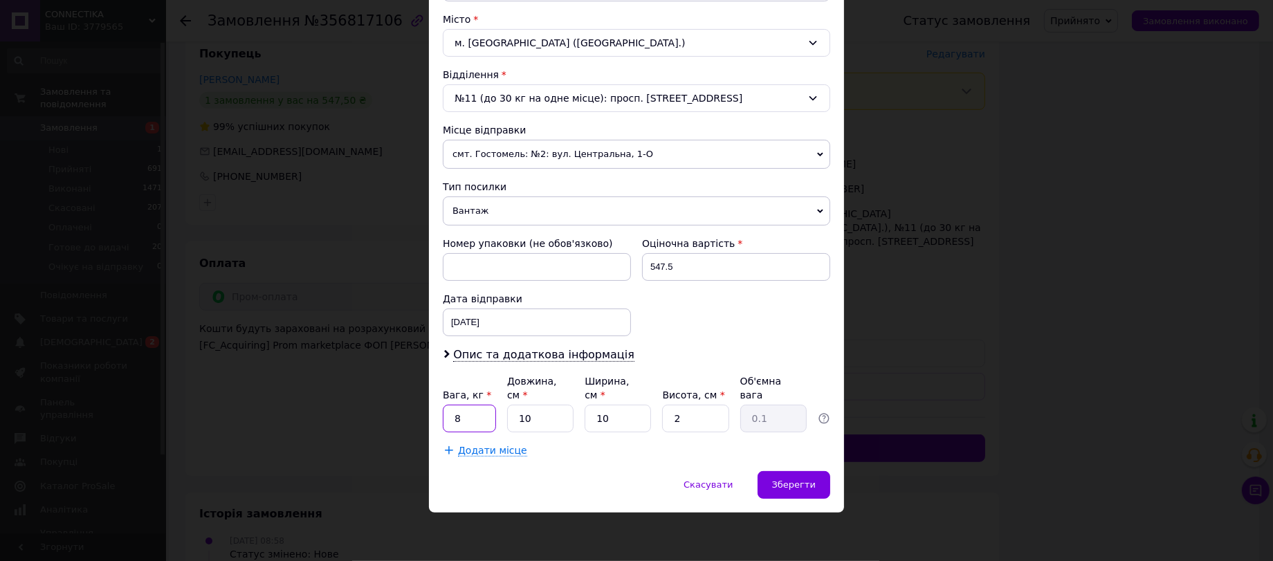
drag, startPoint x: 457, startPoint y: 418, endPoint x: 436, endPoint y: 364, distance: 57.8
click at [449, 415] on input "8" at bounding box center [469, 419] width 53 height 28
type input "1"
type input "20"
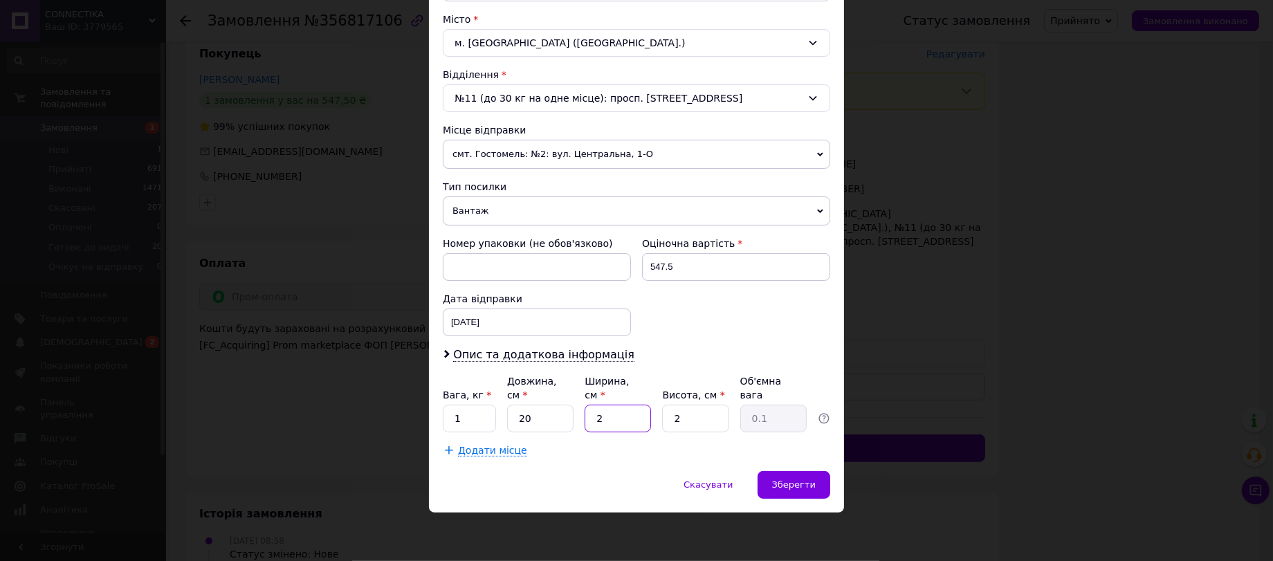
type input "0.2"
type input "20"
type input "1"
type input "0.1"
type input "10"
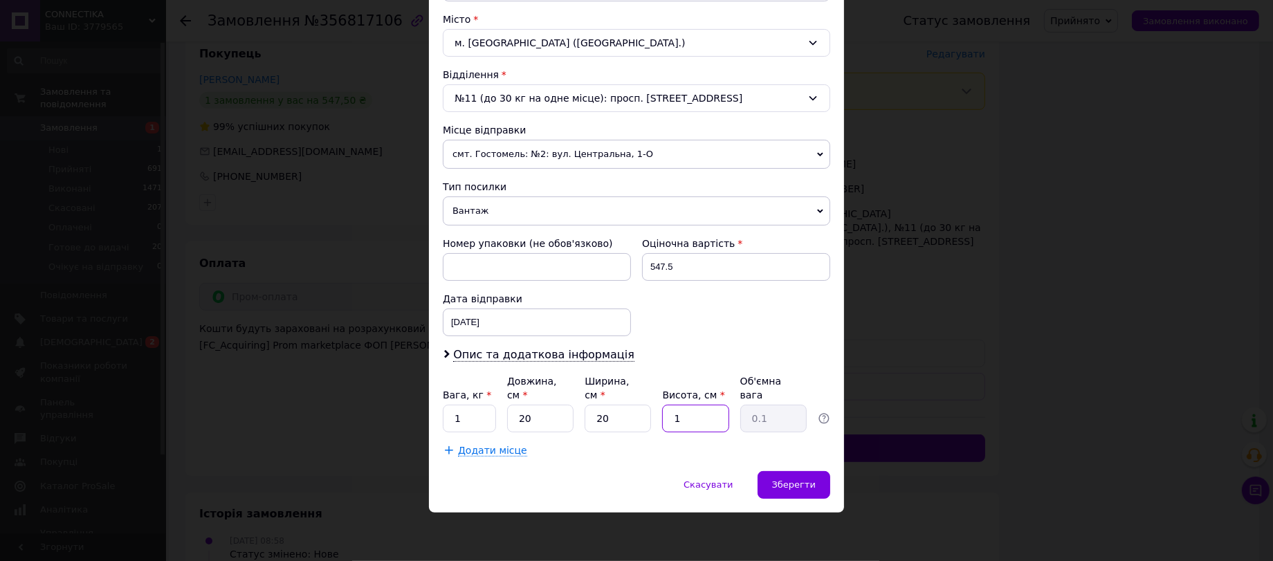
type input "1"
type input "10"
click at [826, 491] on div "Зберегти" at bounding box center [794, 485] width 73 height 28
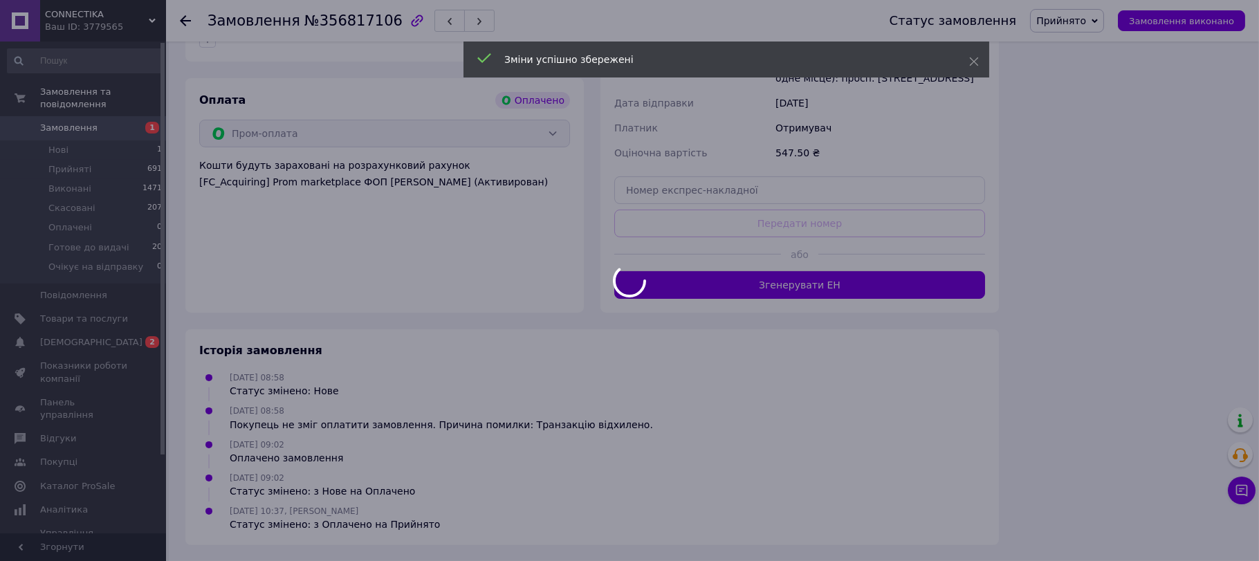
scroll to position [1384, 0]
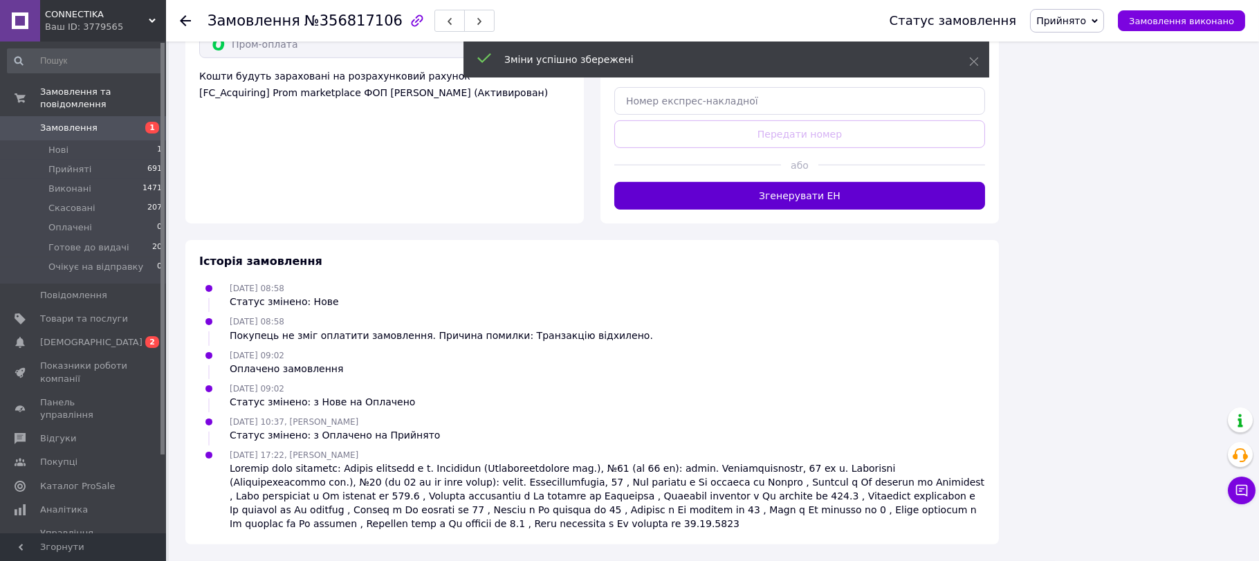
click at [815, 210] on button "Згенерувати ЕН" at bounding box center [799, 196] width 371 height 28
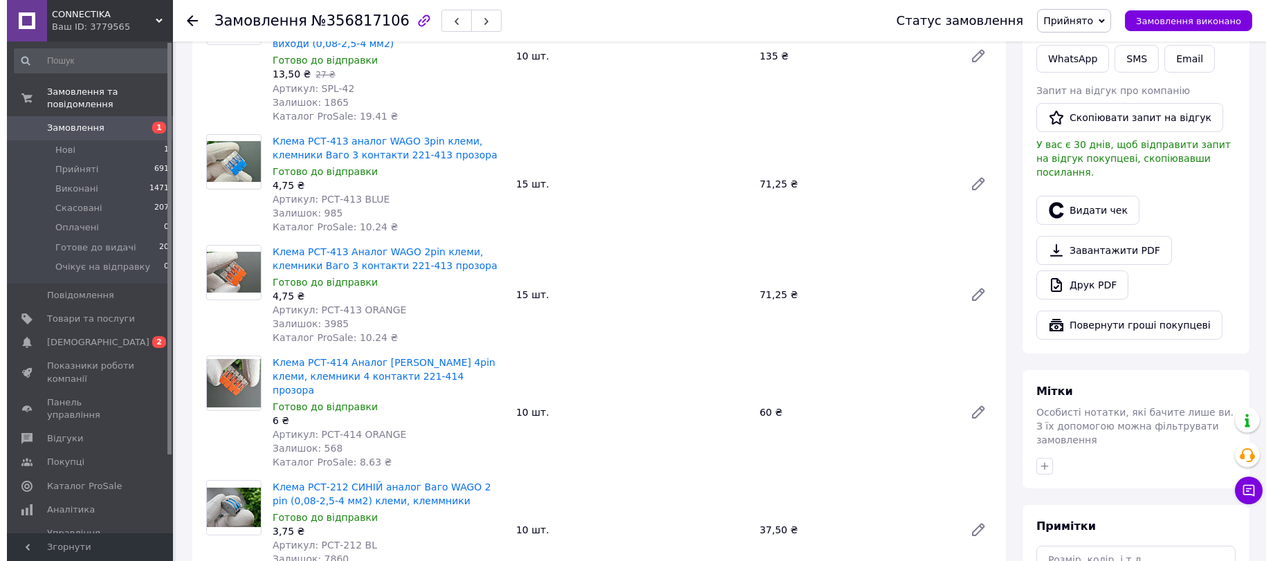
scroll to position [277, 0]
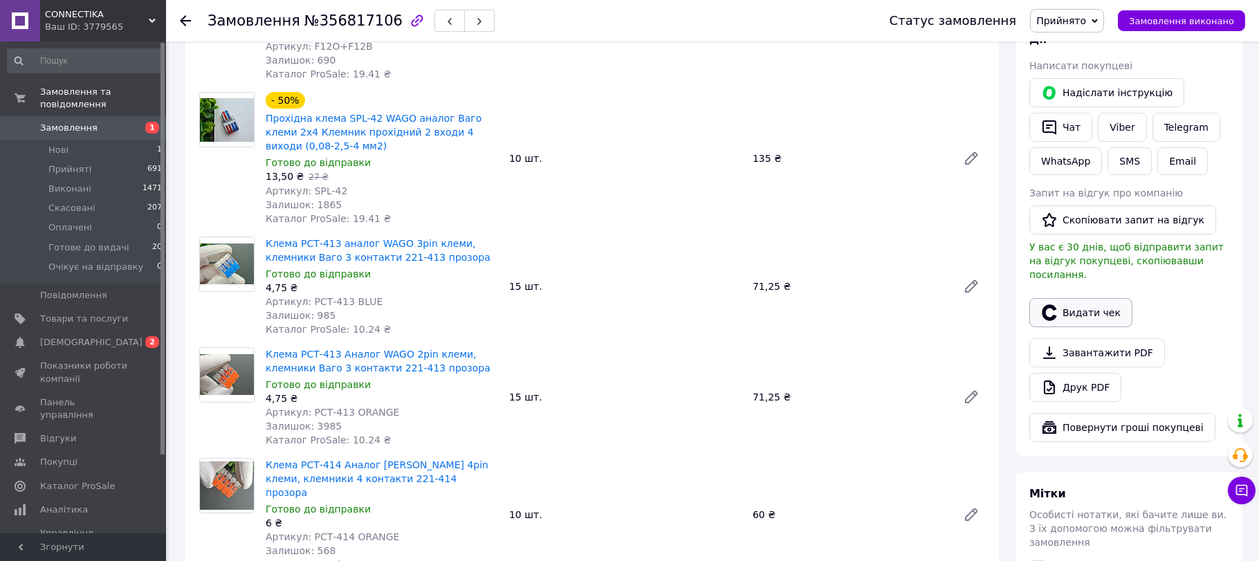
click at [1081, 327] on button "Видати чек" at bounding box center [1081, 312] width 103 height 29
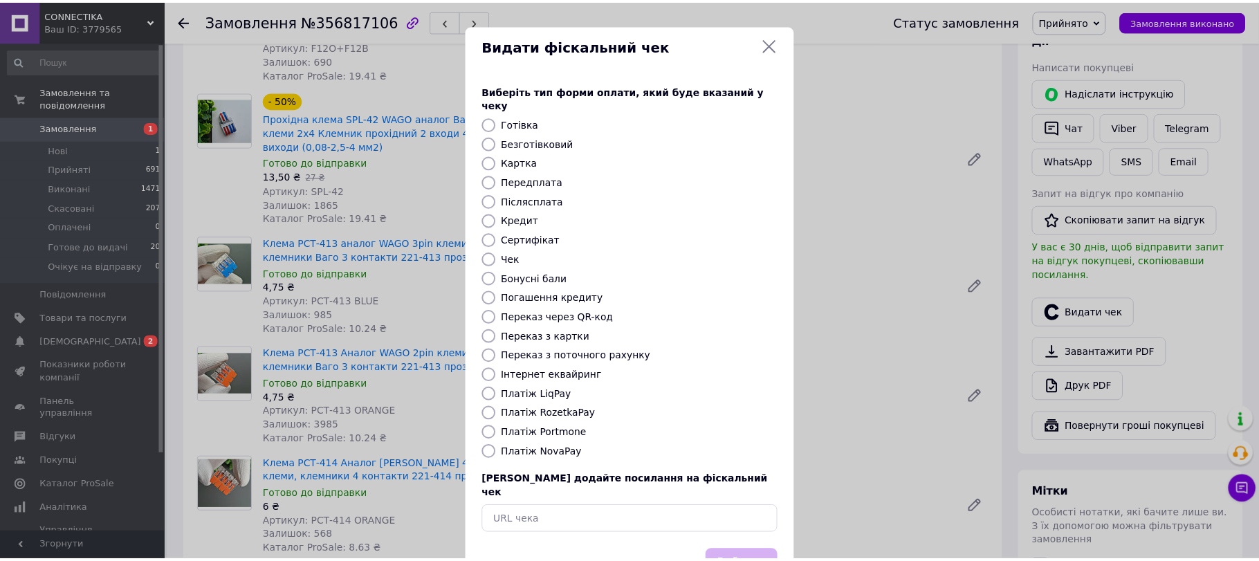
scroll to position [131, 0]
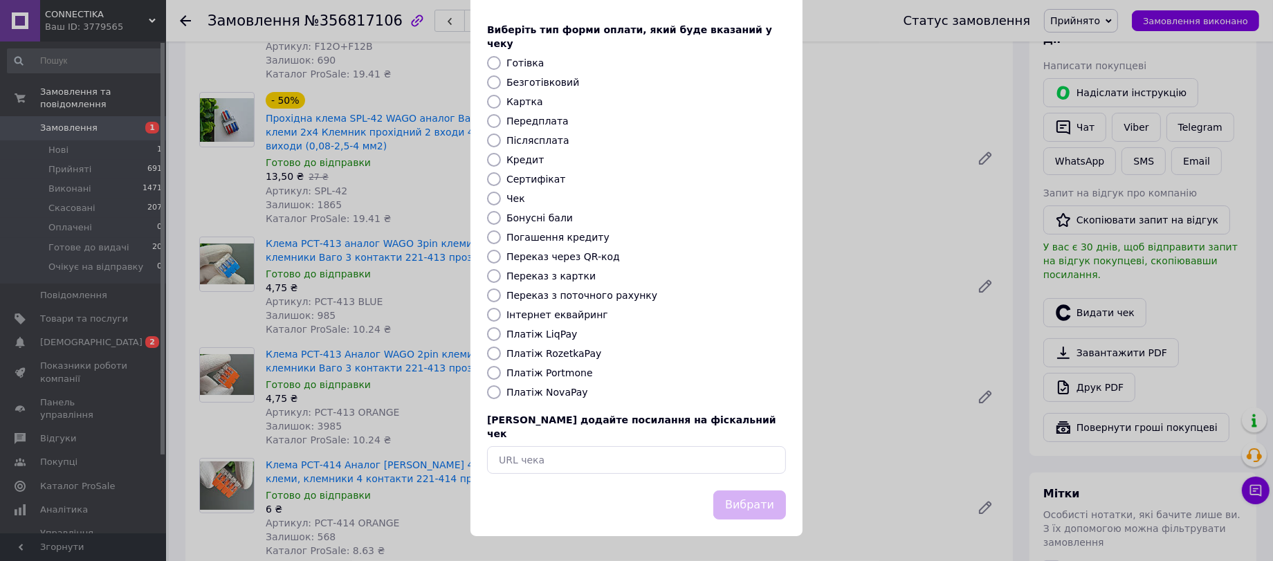
click at [569, 348] on label "Платіж RozetkaPay" at bounding box center [554, 353] width 95 height 11
click at [501, 347] on input "Платіж RozetkaPay" at bounding box center [494, 354] width 14 height 14
radio input "true"
click at [729, 498] on button "Вибрати" at bounding box center [749, 506] width 73 height 30
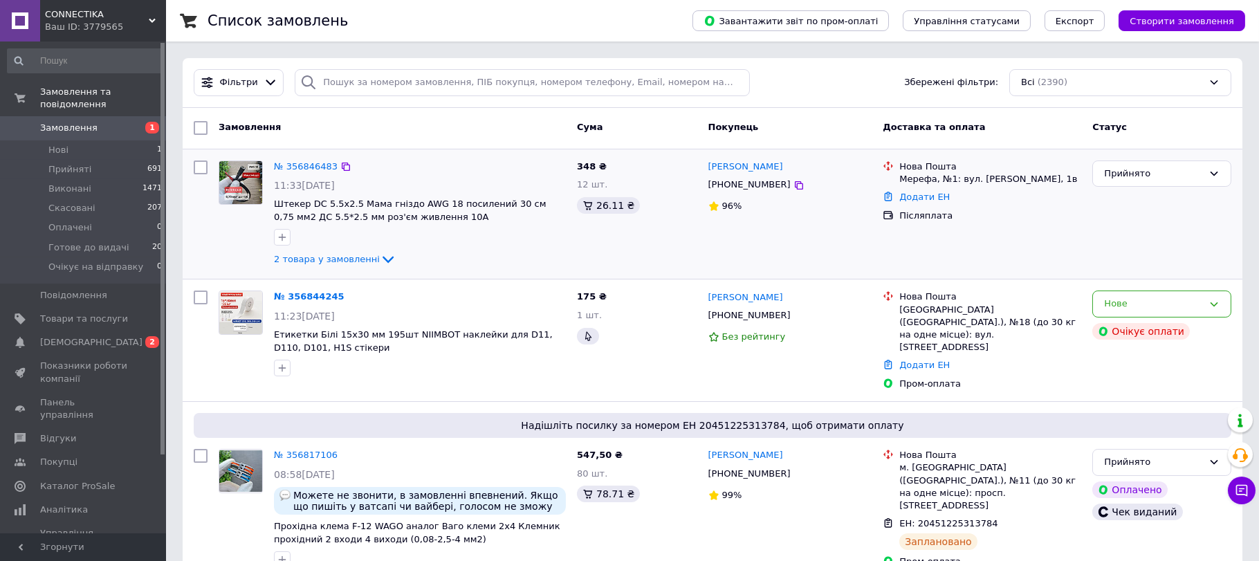
drag, startPoint x: 304, startPoint y: 178, endPoint x: 298, endPoint y: 174, distance: 7.5
click at [303, 180] on span "11:33[DATE]" at bounding box center [304, 185] width 61 height 11
click at [304, 163] on link "№ 356846483" at bounding box center [306, 166] width 64 height 10
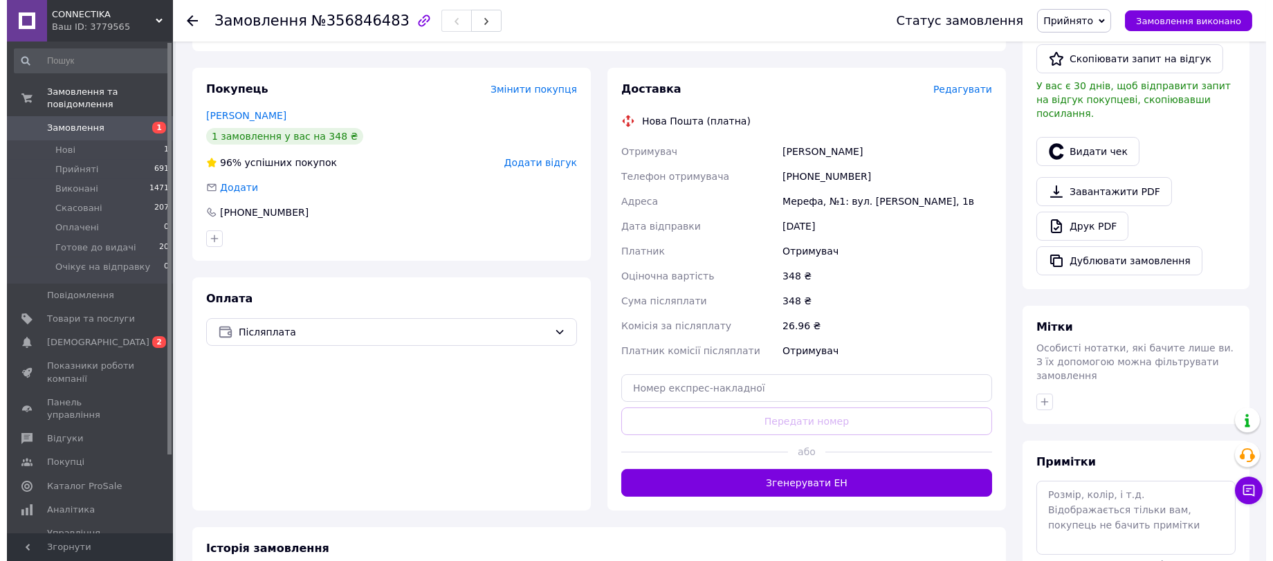
scroll to position [369, 0]
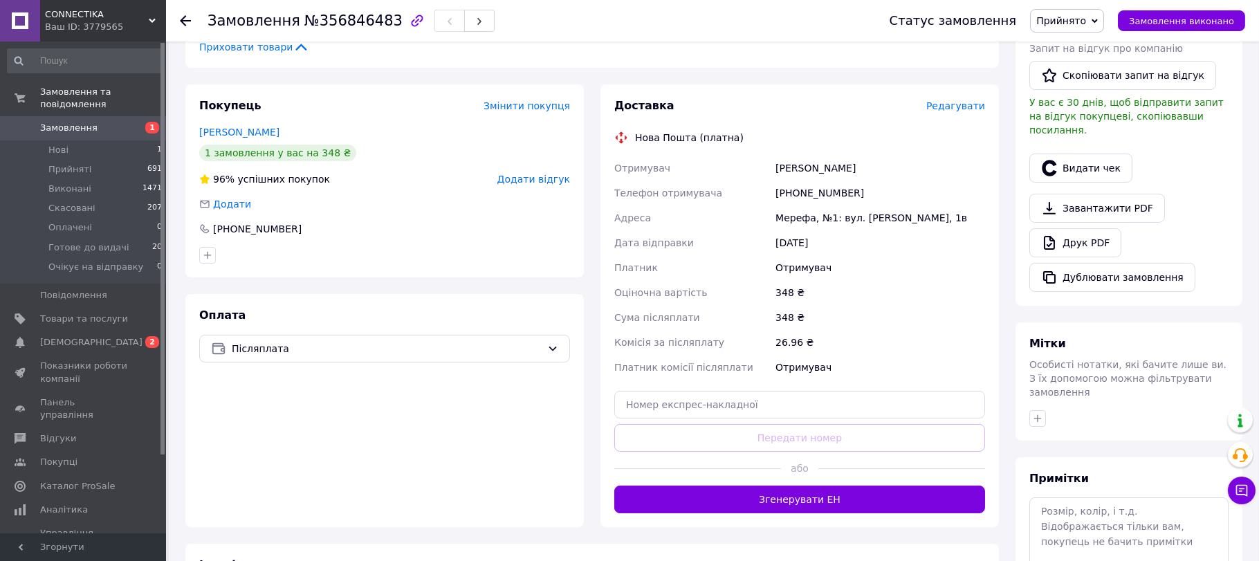
click at [974, 111] on span "Редагувати" at bounding box center [956, 105] width 59 height 11
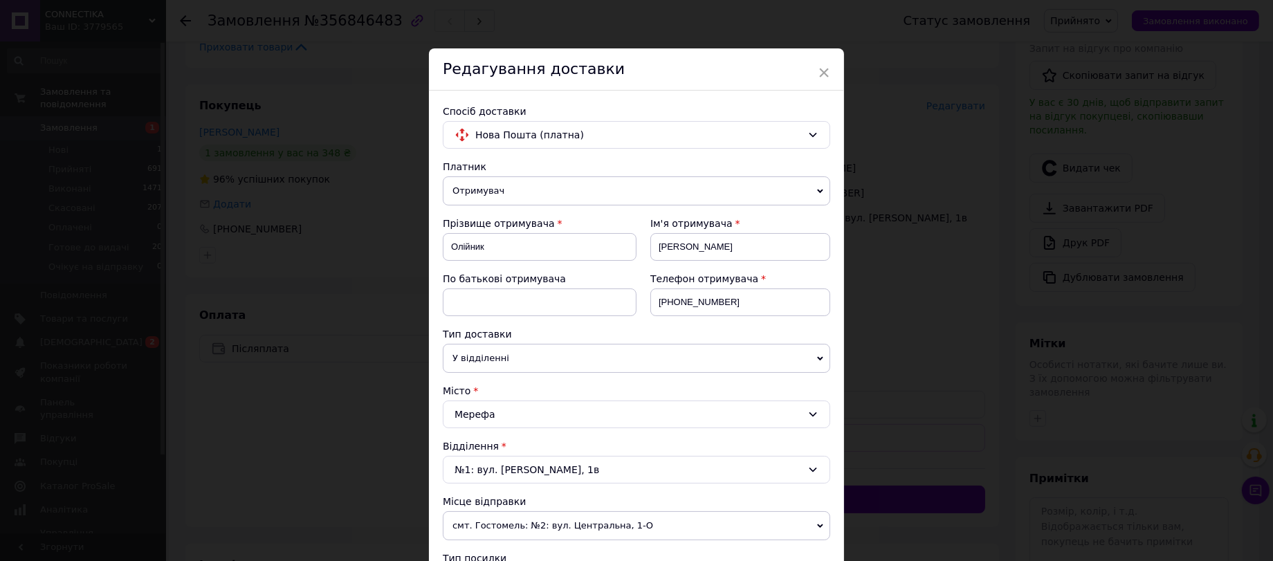
scroll to position [553, 0]
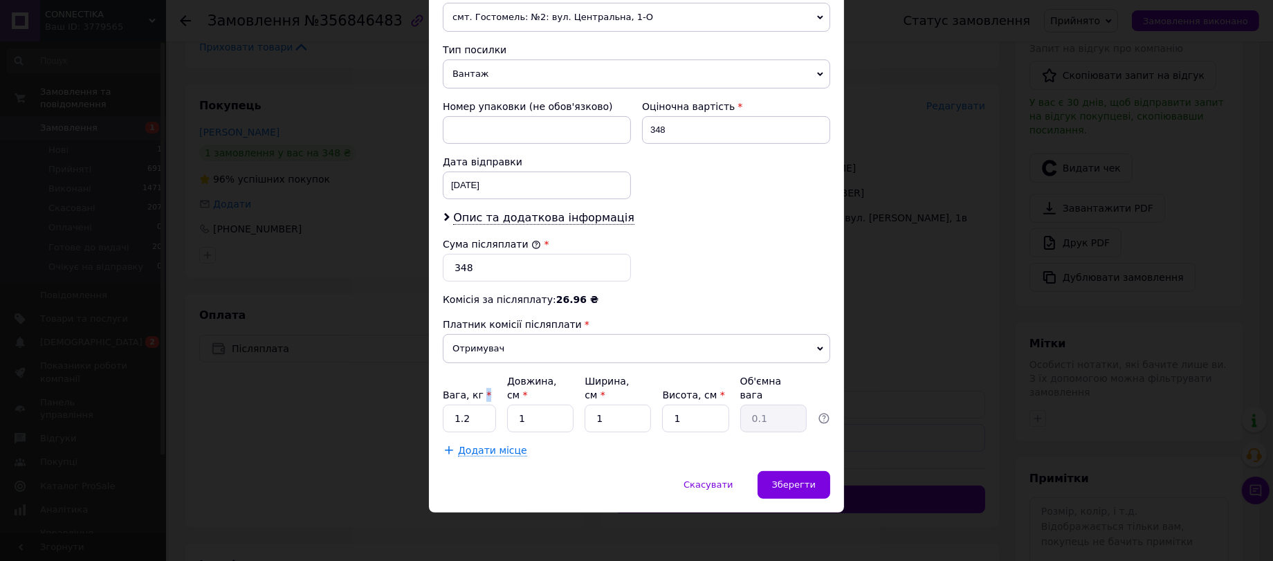
drag, startPoint x: 483, startPoint y: 467, endPoint x: 465, endPoint y: 480, distance: 21.9
click at [466, 432] on div "Вага, кг * 1.2 Довжина, см * 1 Ширина, см * 1 Висота, см * 1 Об'ємна вага 0.1" at bounding box center [636, 403] width 387 height 58
drag, startPoint x: 471, startPoint y: 484, endPoint x: 442, endPoint y: 483, distance: 28.4
click at [443, 432] on input "1.2" at bounding box center [469, 419] width 53 height 28
type input "20"
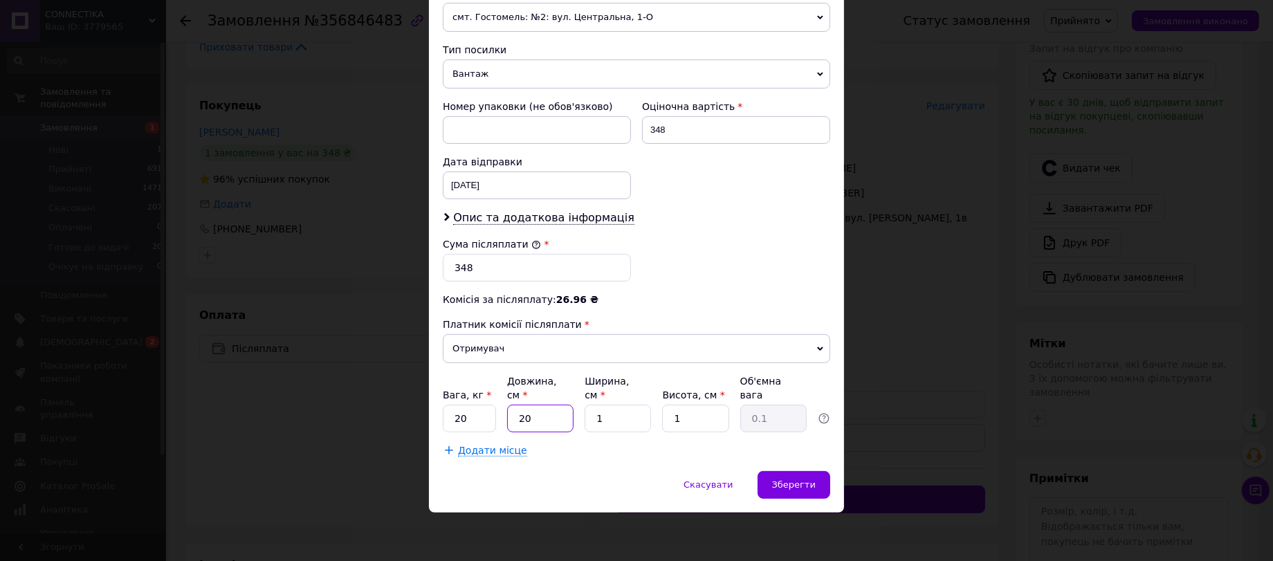
type input "20"
type input "10"
drag, startPoint x: 464, startPoint y: 493, endPoint x: 439, endPoint y: 480, distance: 28.5
click at [439, 471] on div "Спосіб доставки Нова Пошта (платна) Платник Отримувач Відправник Прізвище отрим…" at bounding box center [636, 26] width 415 height 889
type input "1"
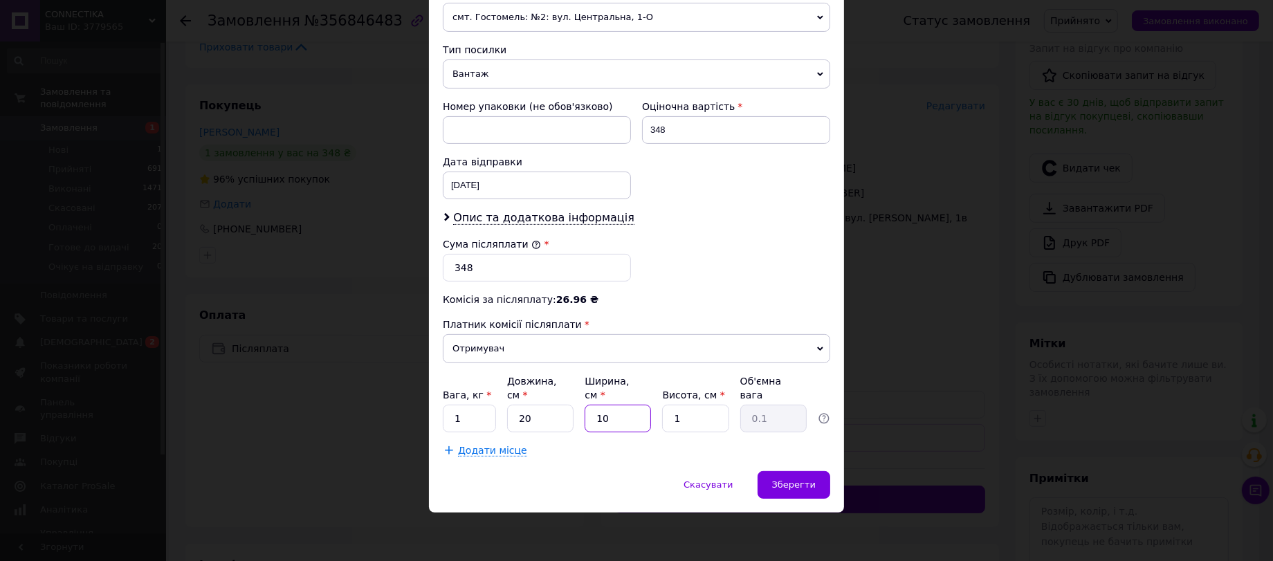
click at [619, 432] on input "10" at bounding box center [618, 419] width 66 height 28
type input "1"
type input "2"
type input "0.1"
type input "20"
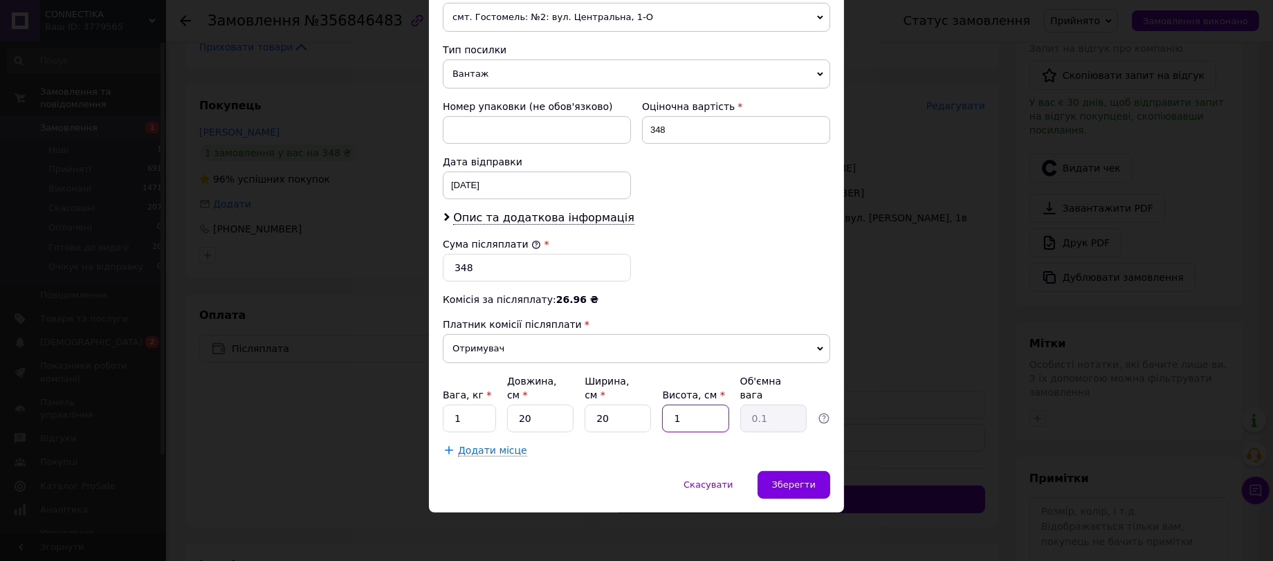
type input "10"
type input "1"
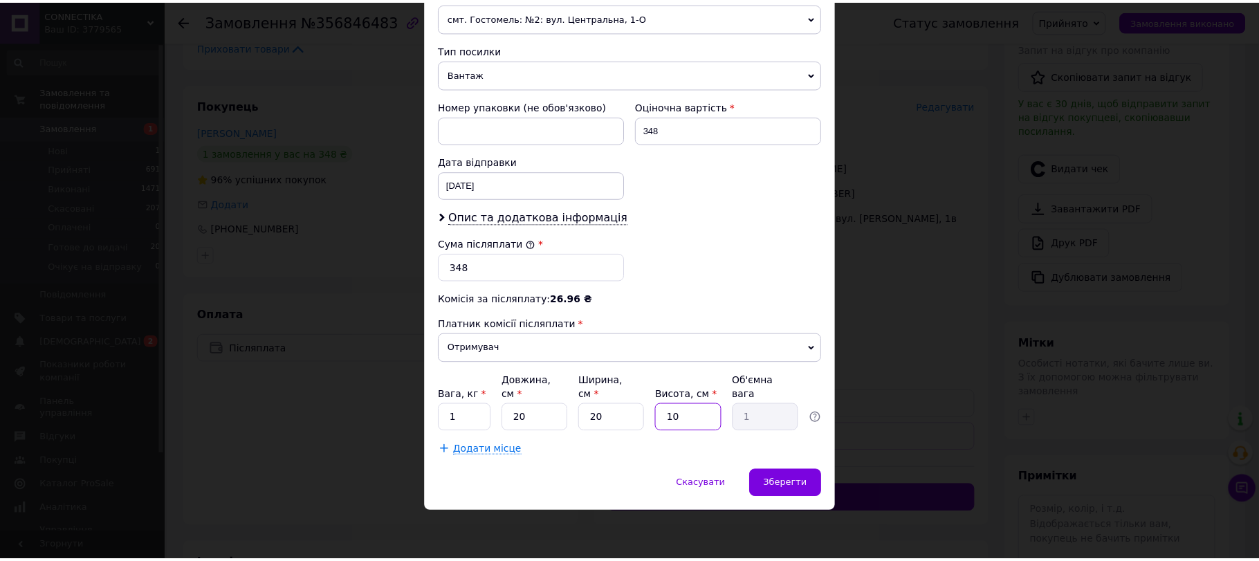
scroll to position [625, 0]
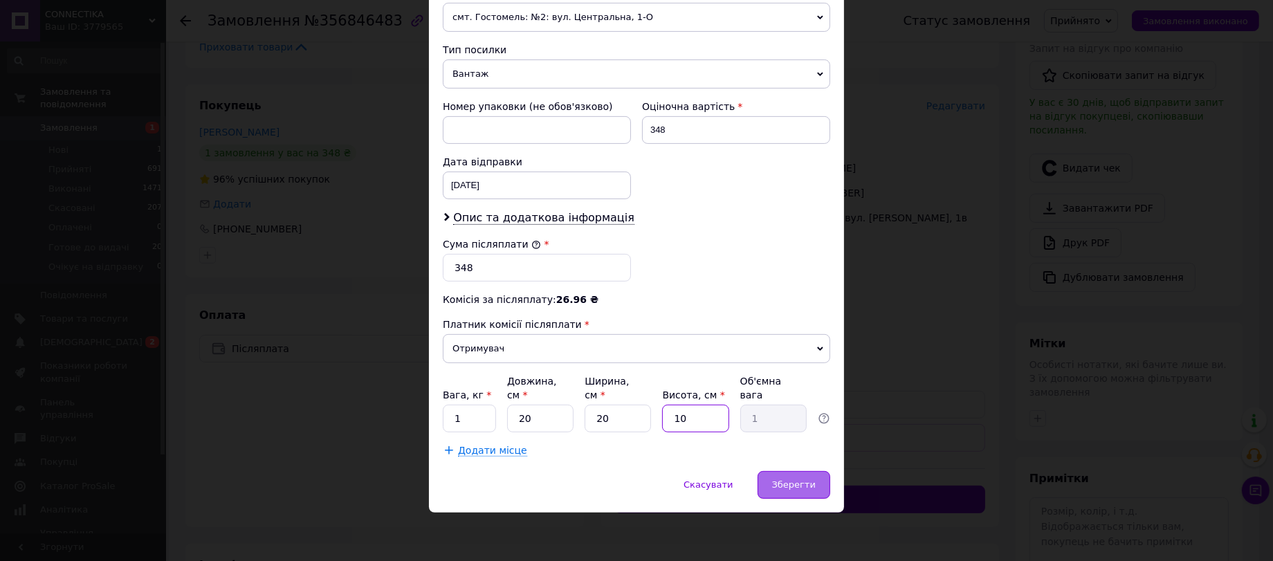
type input "10"
click at [805, 486] on span "Зберегти" at bounding box center [794, 485] width 44 height 10
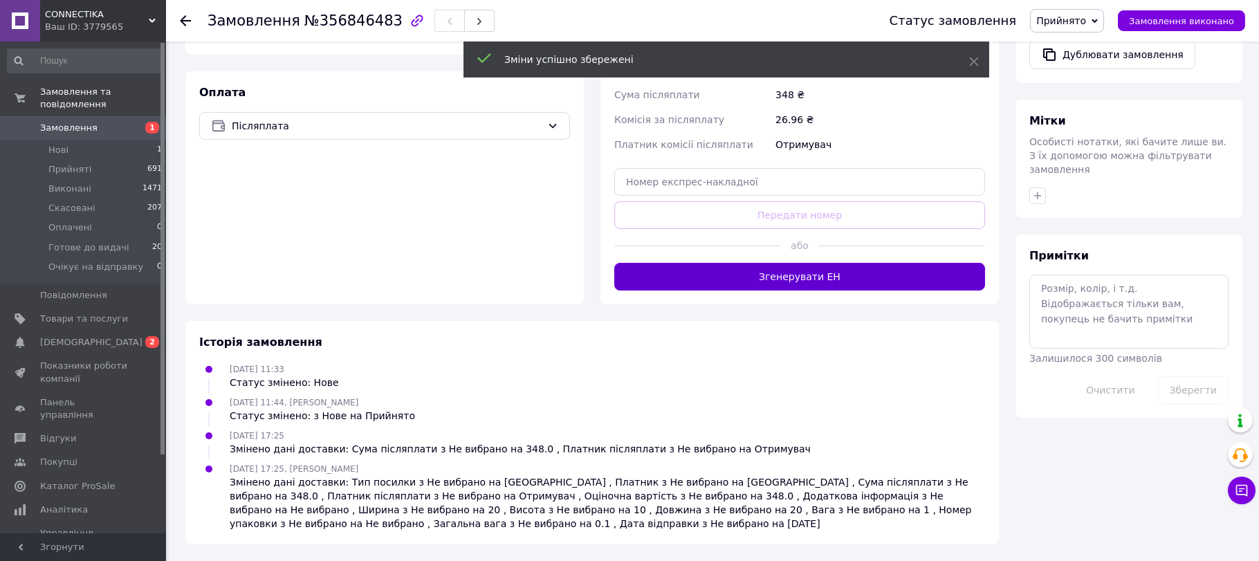
scroll to position [553, 0]
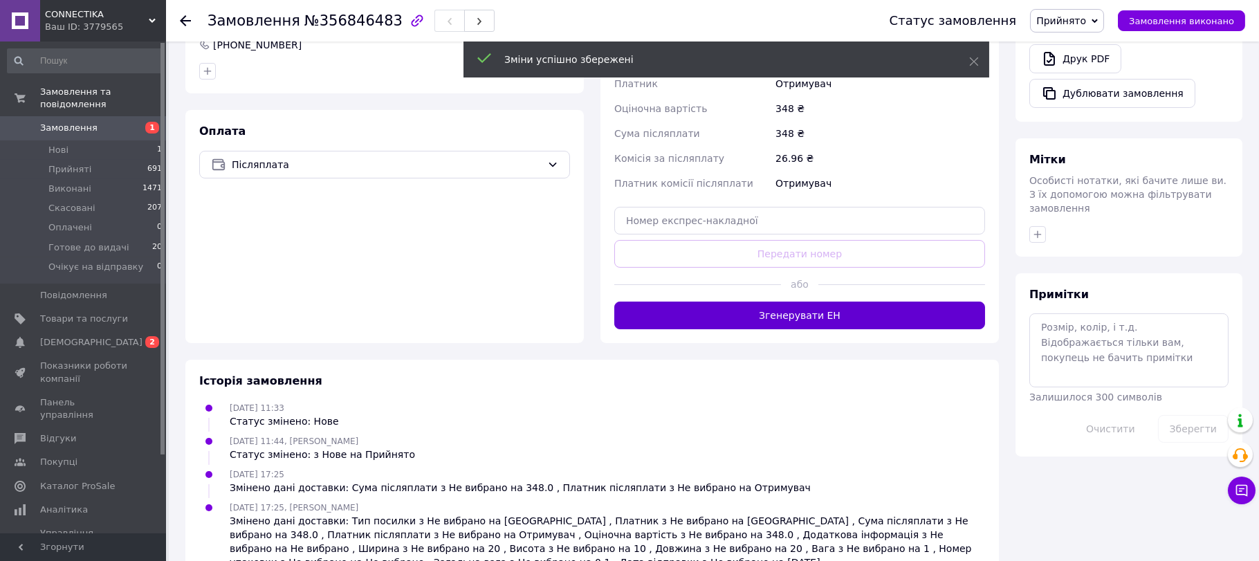
click at [846, 329] on button "Згенерувати ЕН" at bounding box center [799, 316] width 371 height 28
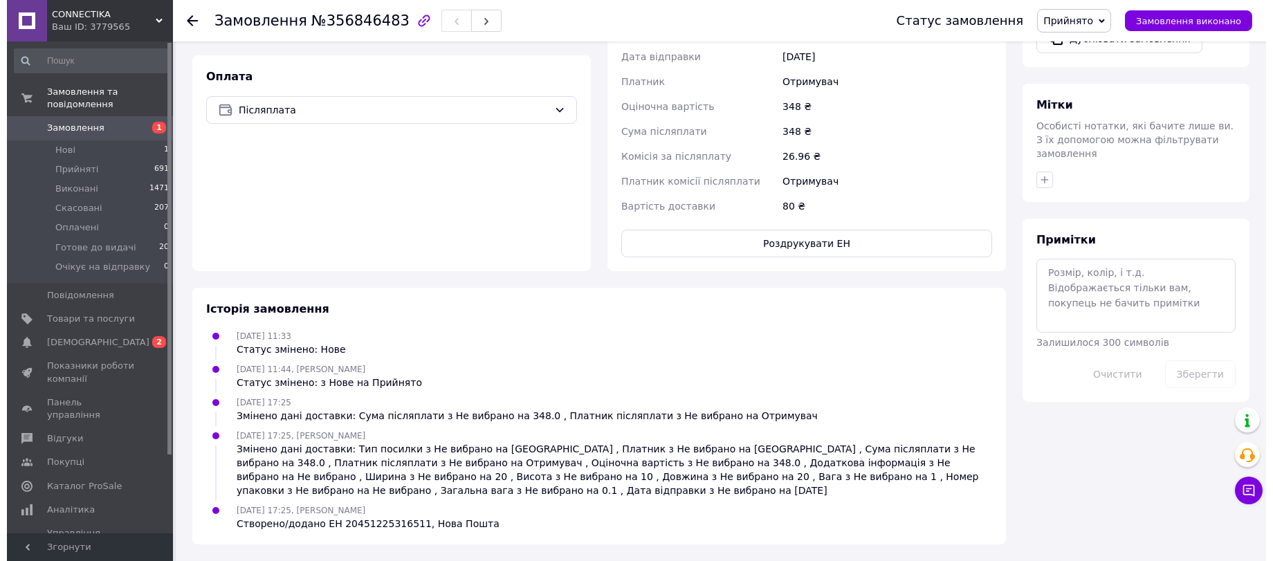
scroll to position [461, 0]
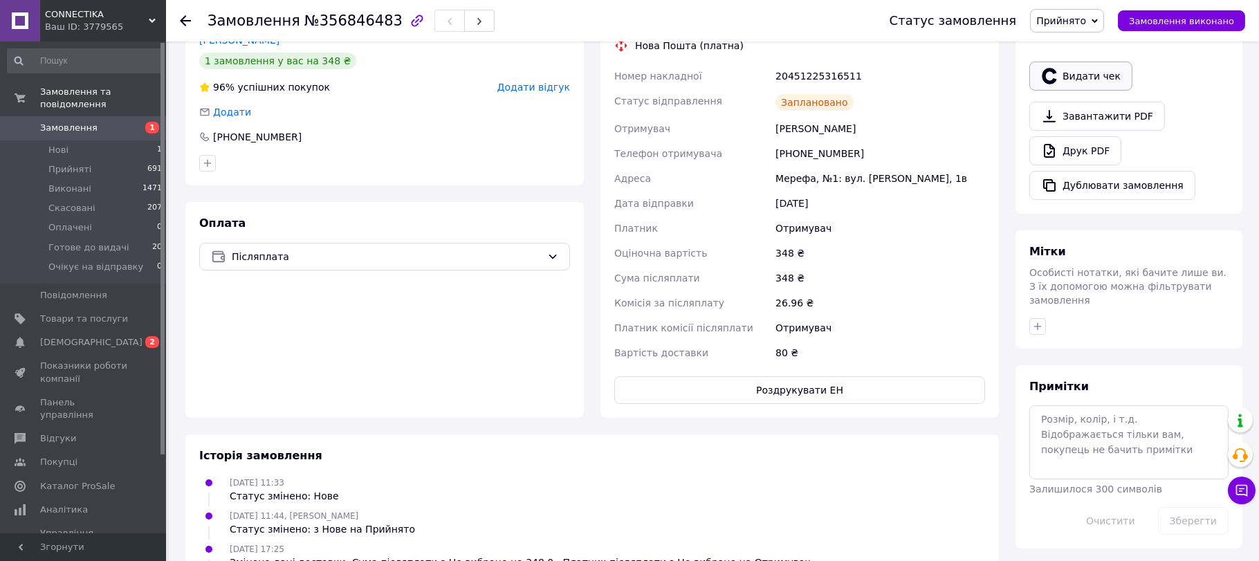
click at [1092, 91] on button "Видати чек" at bounding box center [1081, 76] width 103 height 29
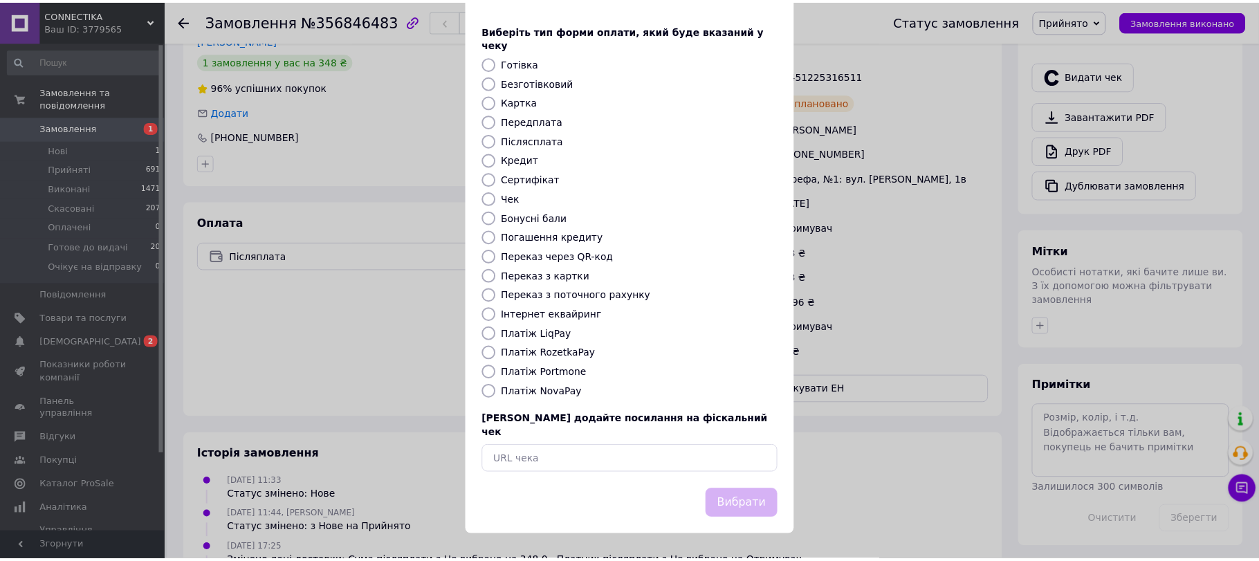
scroll to position [131, 0]
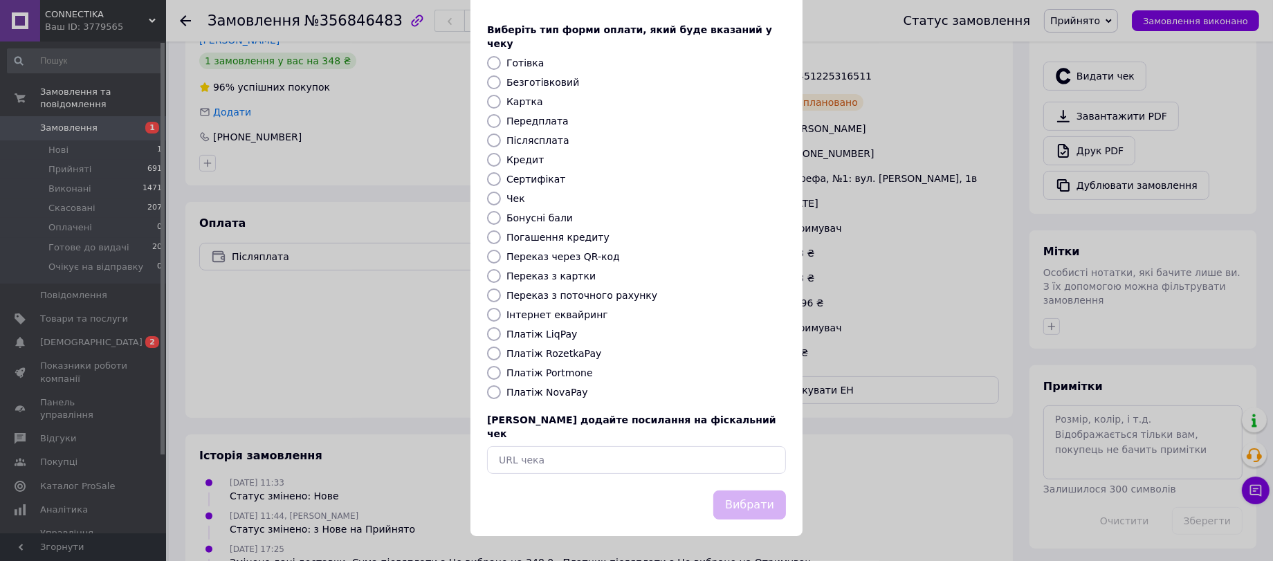
click at [558, 392] on label "Платіж NovaPay" at bounding box center [548, 392] width 82 height 11
click at [501, 392] on input "Платіж NovaPay" at bounding box center [494, 392] width 14 height 14
radio input "true"
click at [733, 504] on button "Вибрати" at bounding box center [749, 506] width 73 height 30
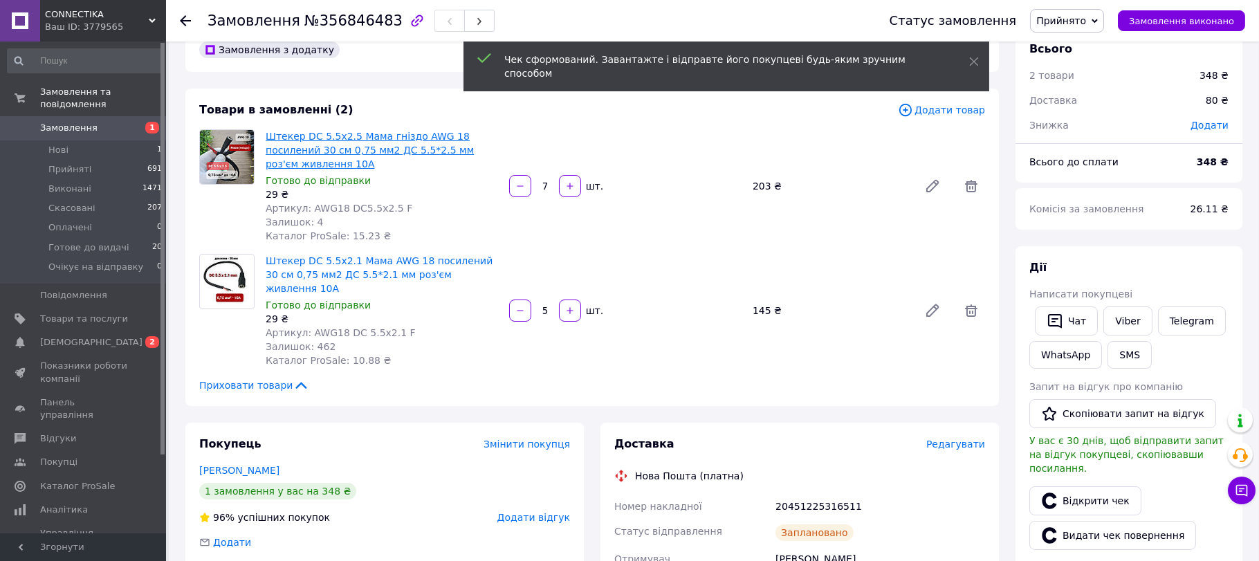
scroll to position [0, 0]
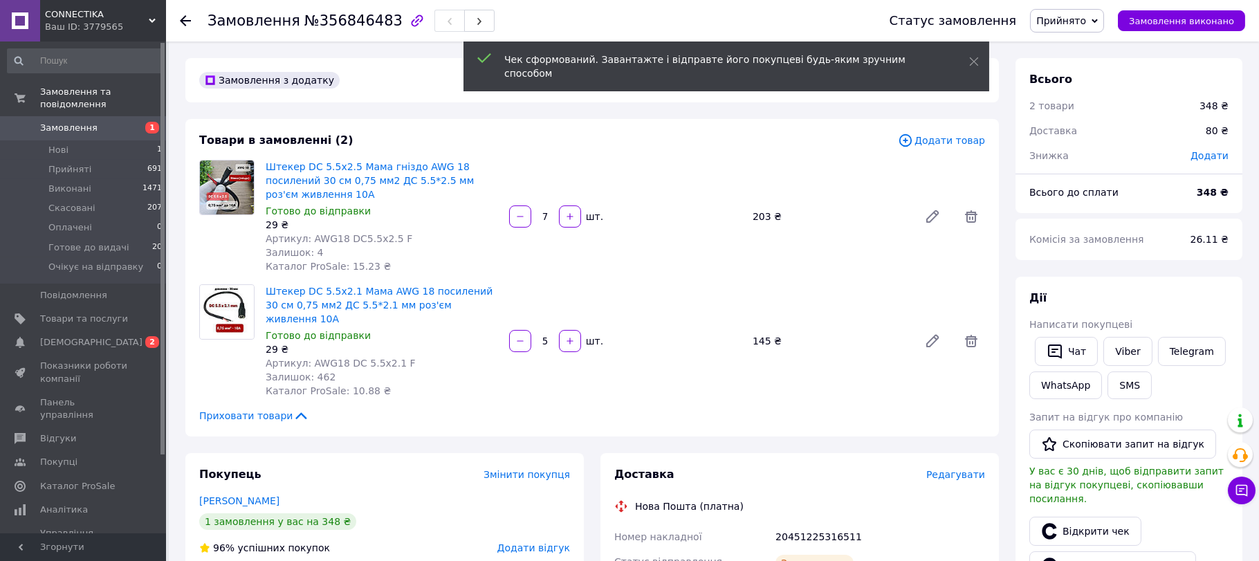
click at [113, 122] on span "Замовлення" at bounding box center [84, 128] width 88 height 12
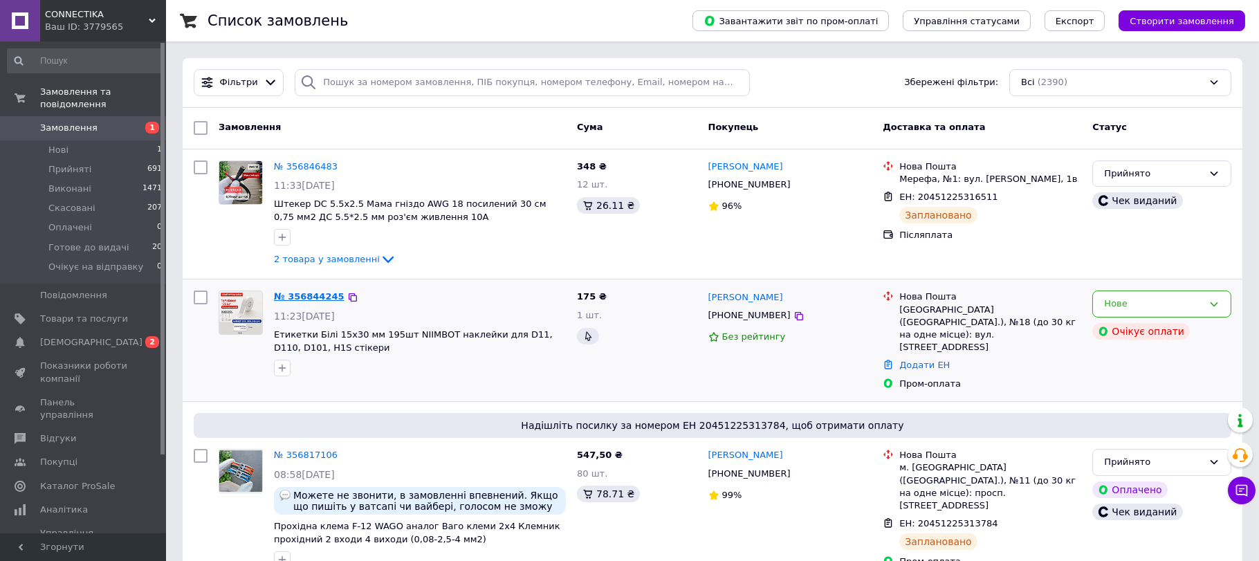
click at [315, 298] on link "№ 356844245" at bounding box center [309, 296] width 71 height 10
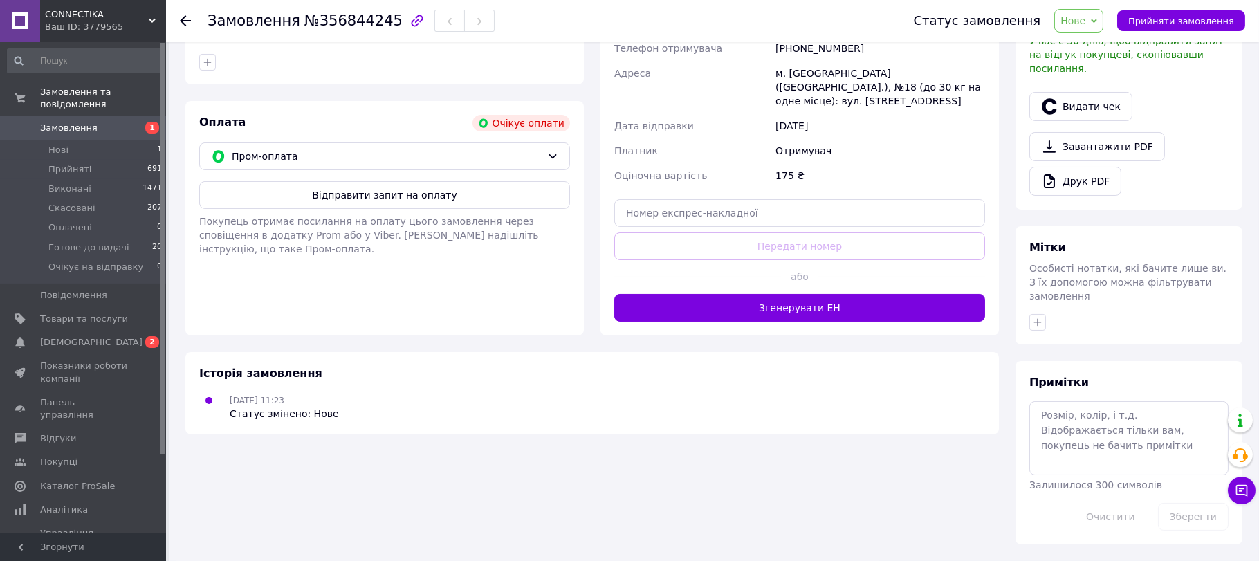
scroll to position [277, 0]
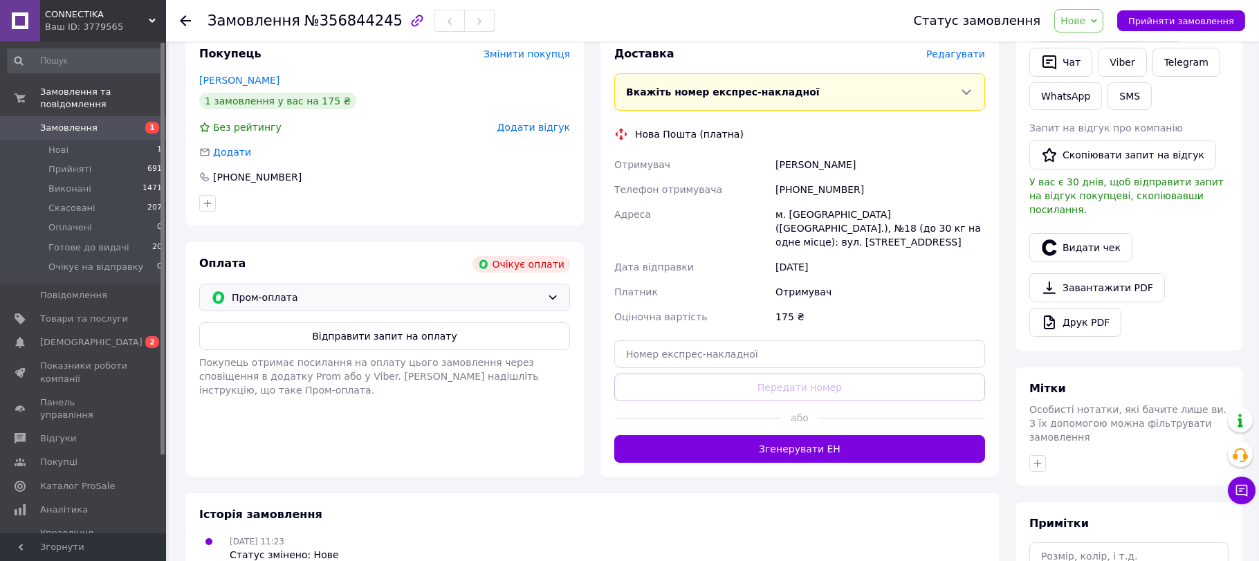
click at [549, 311] on div "Пром-оплата" at bounding box center [384, 298] width 371 height 28
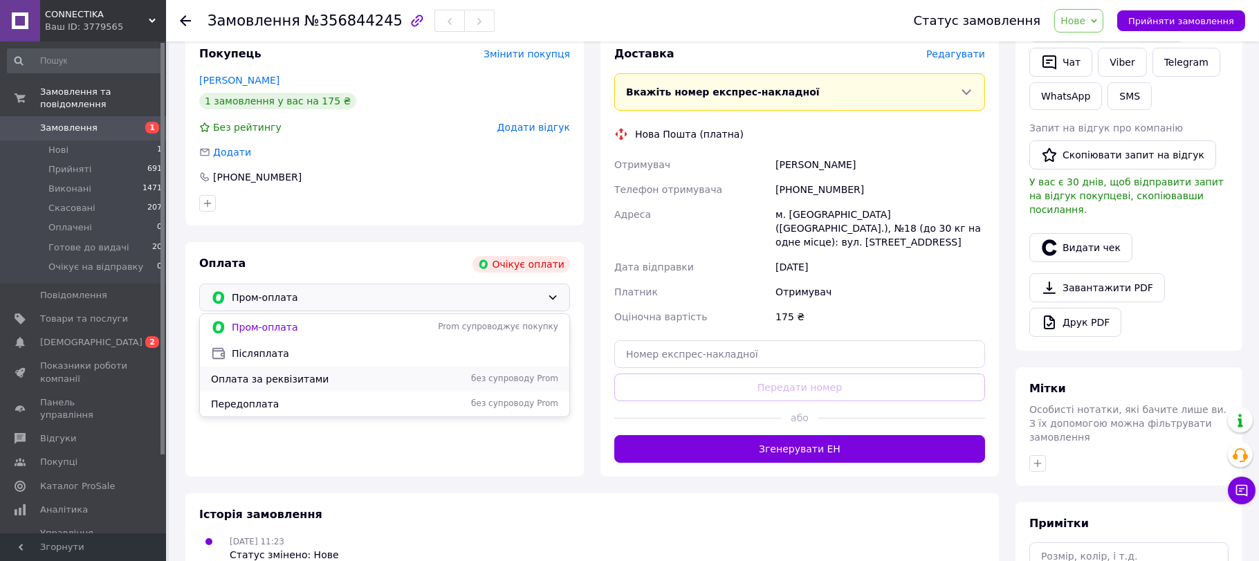
click at [323, 386] on span "Оплата за реквізитами" at bounding box center [314, 379] width 206 height 14
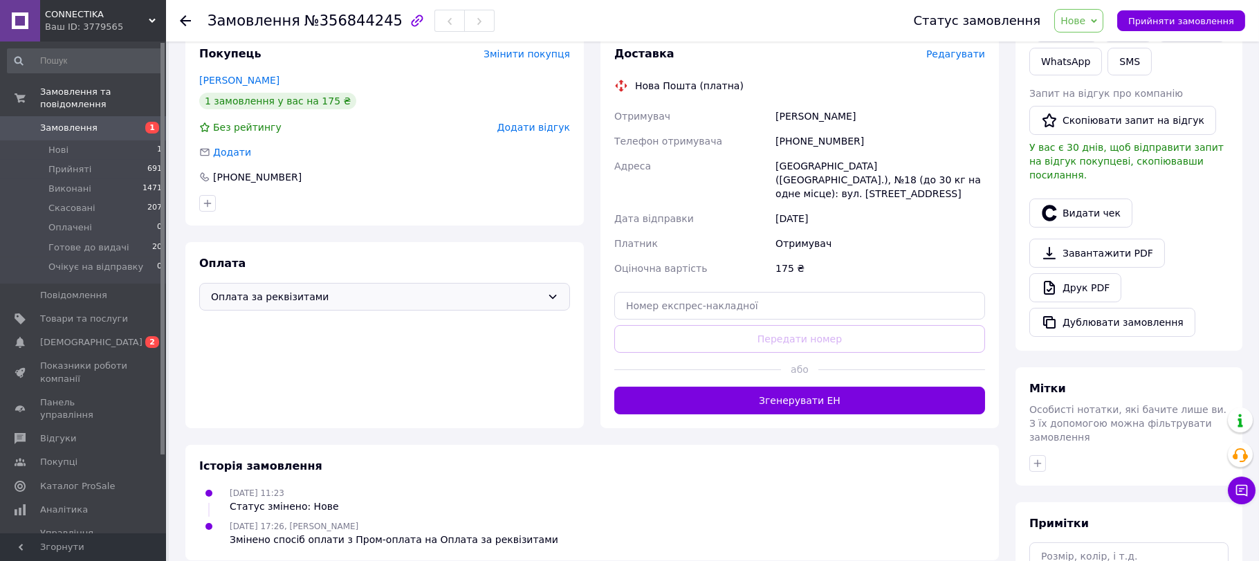
click at [949, 60] on span "Редагувати" at bounding box center [956, 53] width 59 height 11
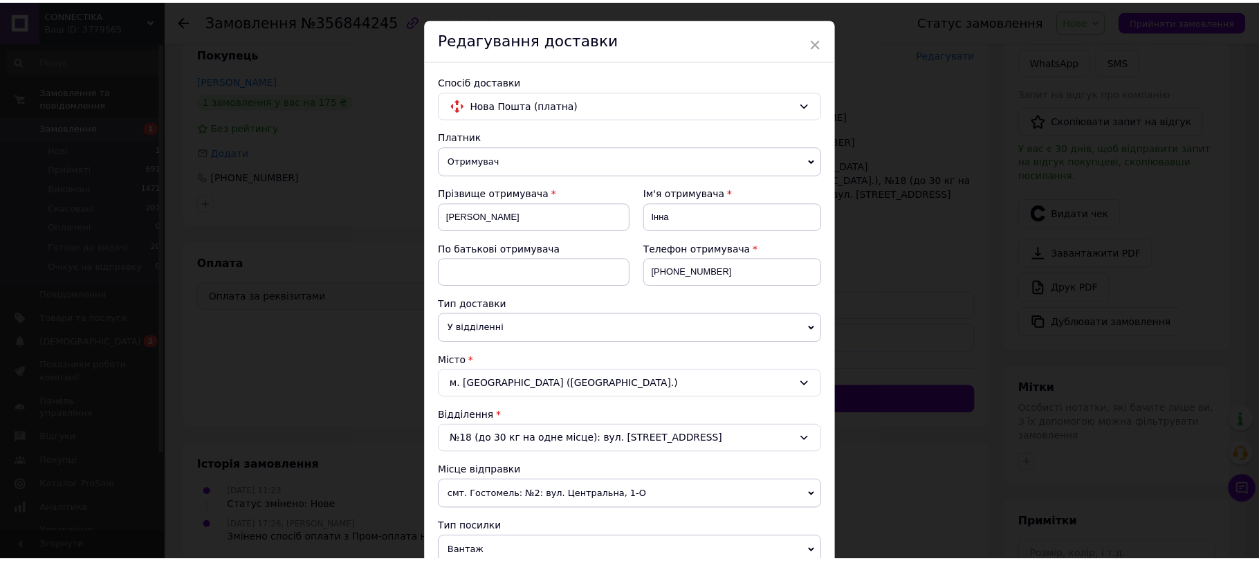
scroll to position [0, 0]
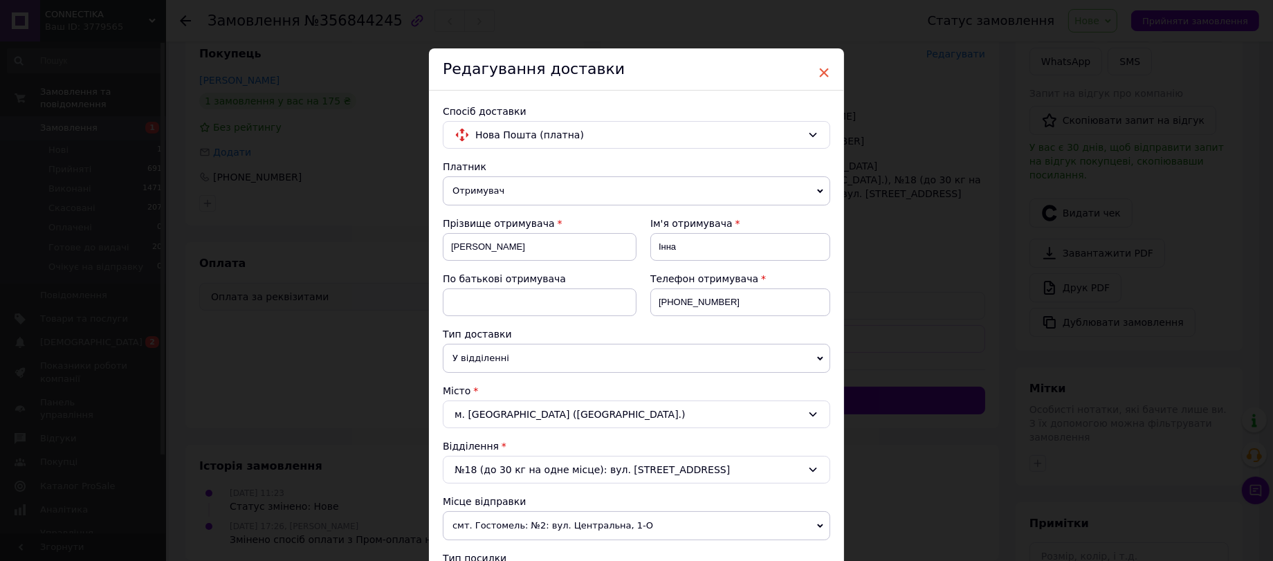
click at [820, 66] on span "×" at bounding box center [824, 73] width 12 height 24
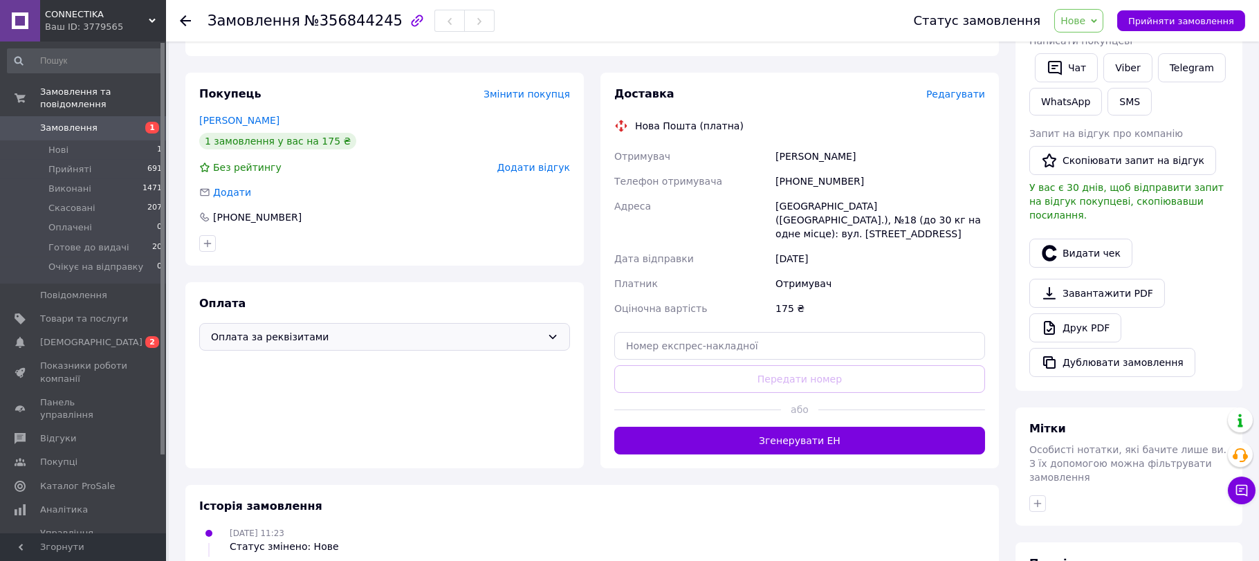
scroll to position [82, 0]
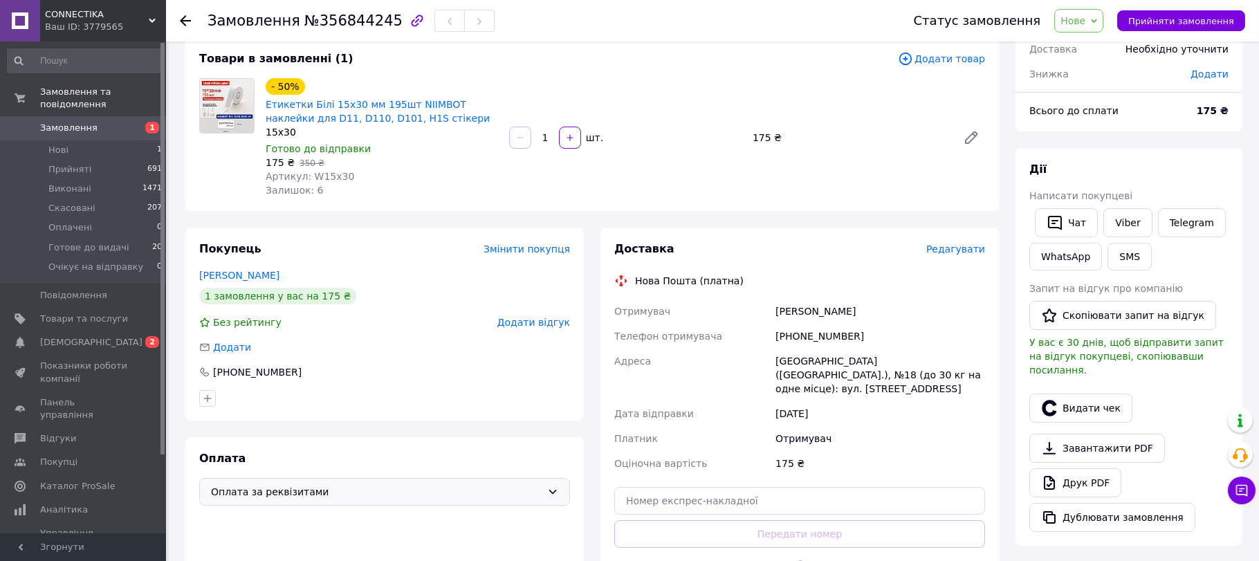
click at [85, 122] on span "Замовлення" at bounding box center [68, 128] width 57 height 12
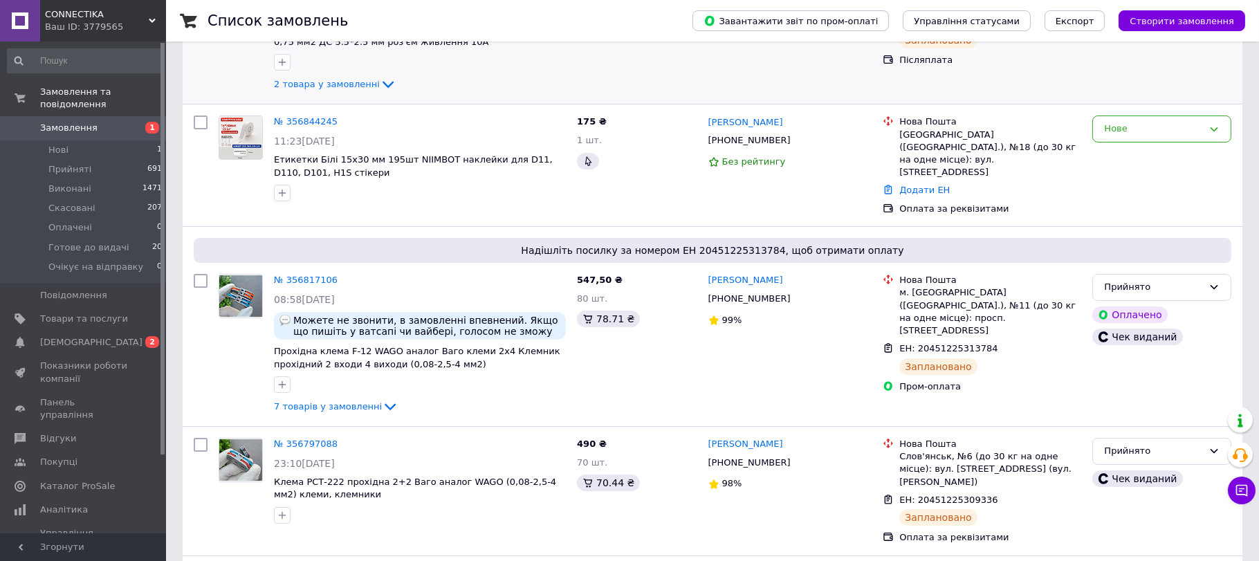
scroll to position [184, 0]
